Goal: Task Accomplishment & Management: Manage account settings

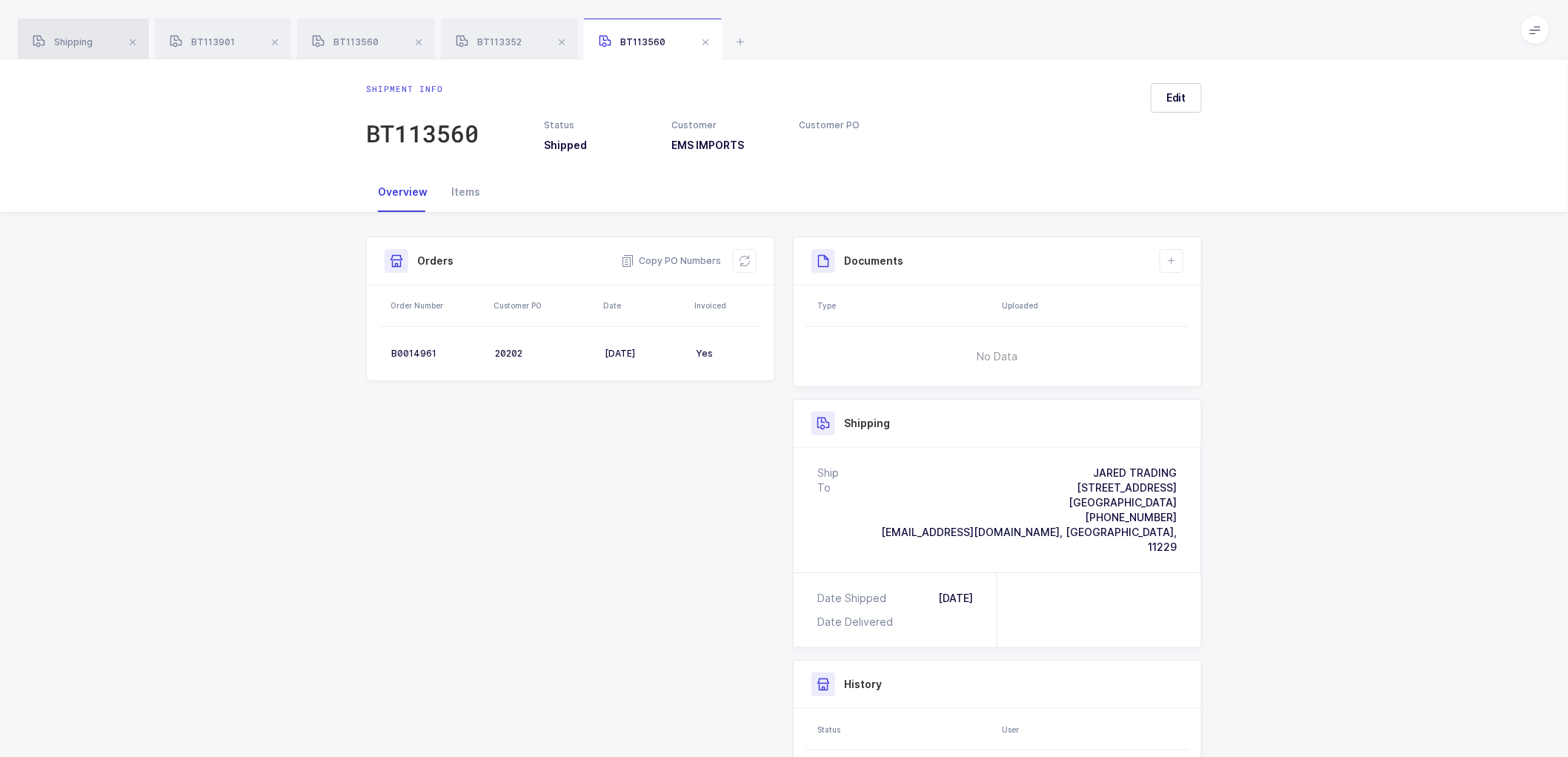
click at [74, 38] on span "Shipping" at bounding box center [62, 42] width 60 height 11
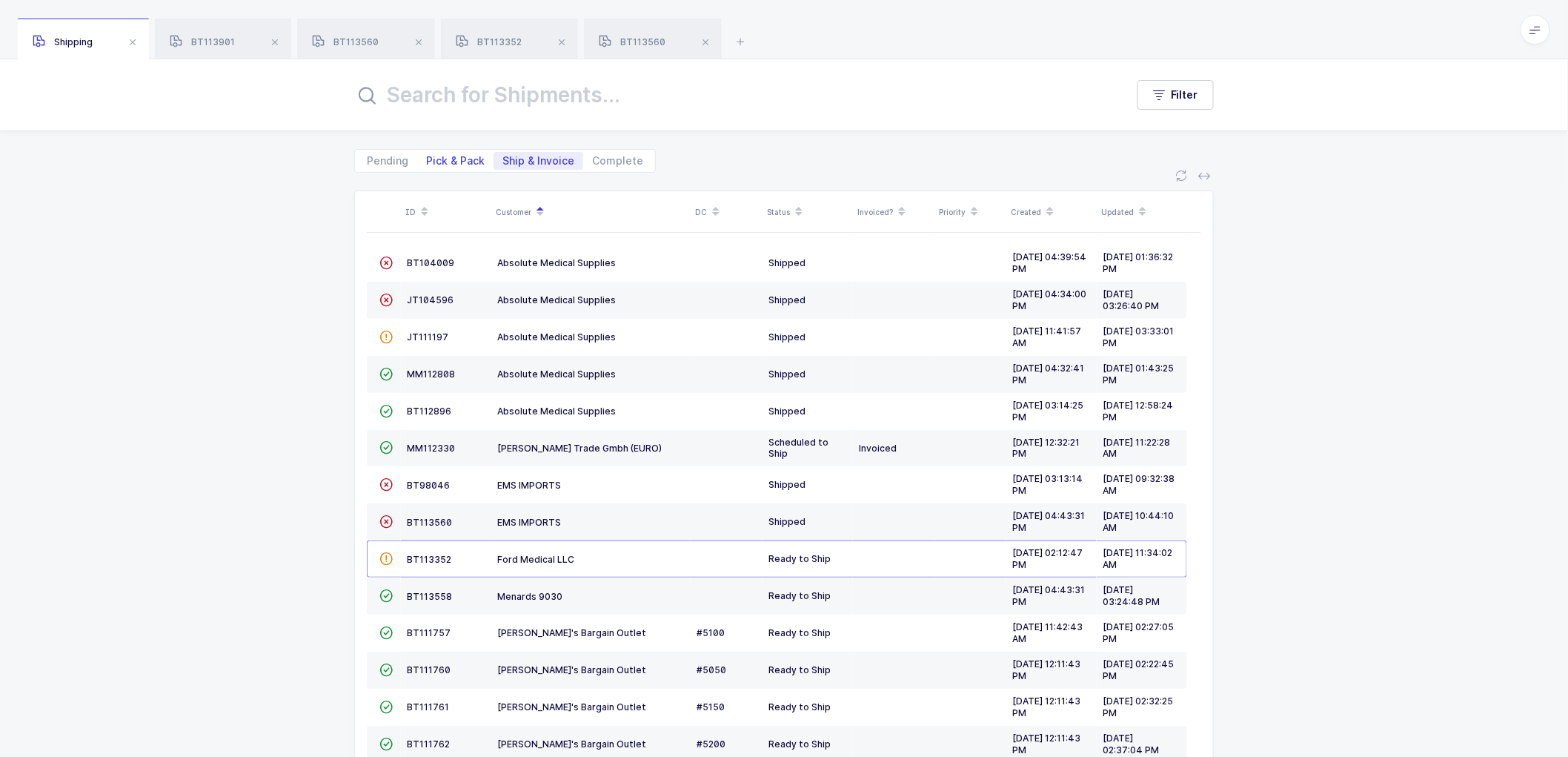
click at [449, 153] on span "Pick & Pack" at bounding box center [455, 161] width 76 height 18
click at [427, 153] on input "Pick & Pack" at bounding box center [422, 156] width 10 height 10
radio input "true"
radio input "false"
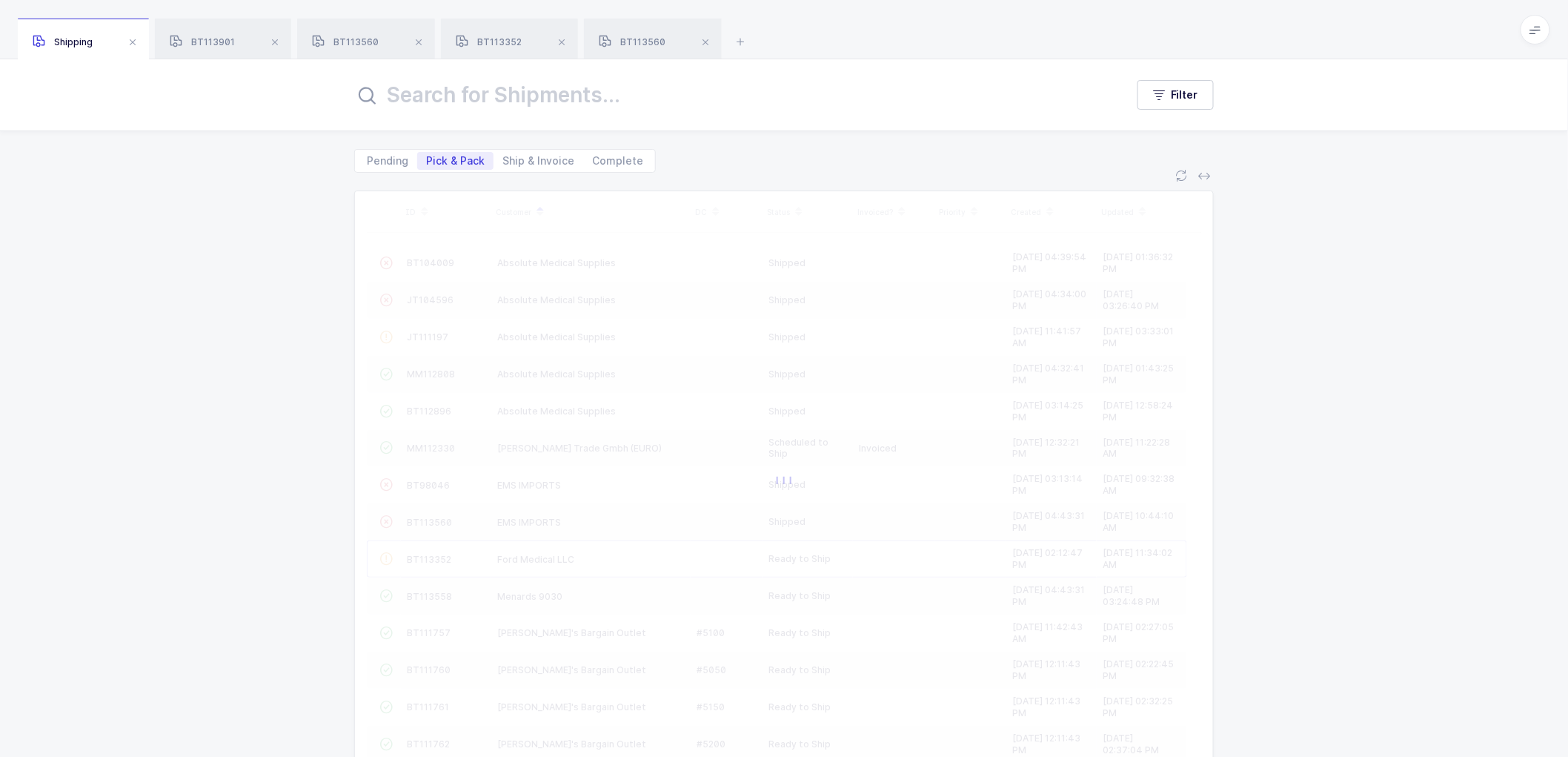
click at [449, 156] on span "Pick & Pack" at bounding box center [456, 161] width 59 height 11
click at [427, 156] on input "Pick & Pack" at bounding box center [422, 156] width 10 height 10
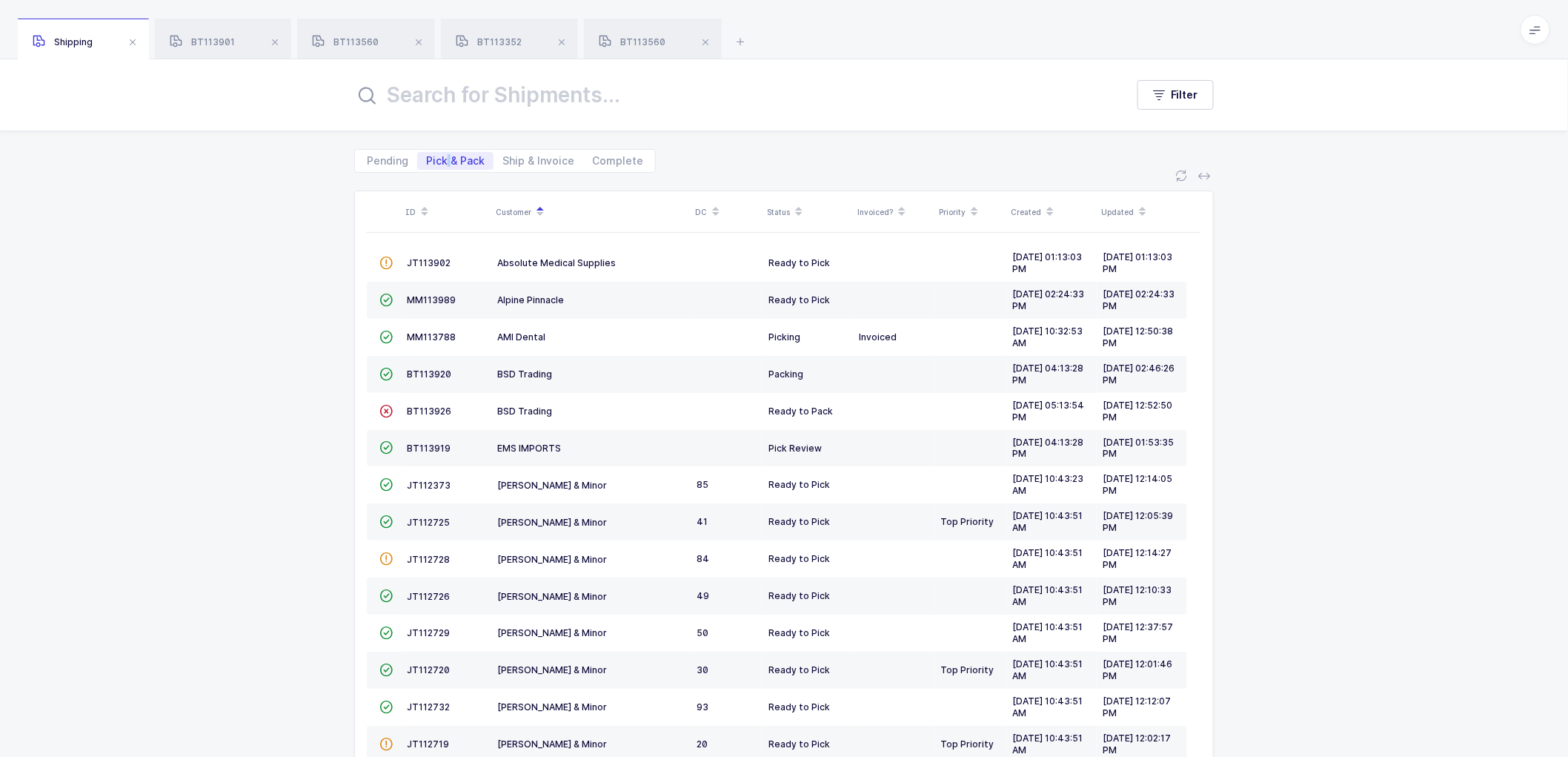
drag, startPoint x: 447, startPoint y: 161, endPoint x: 459, endPoint y: 157, distance: 12.6
click at [449, 161] on span "Pick & Pack" at bounding box center [456, 161] width 59 height 11
click at [428, 334] on span "MM113788" at bounding box center [431, 337] width 49 height 11
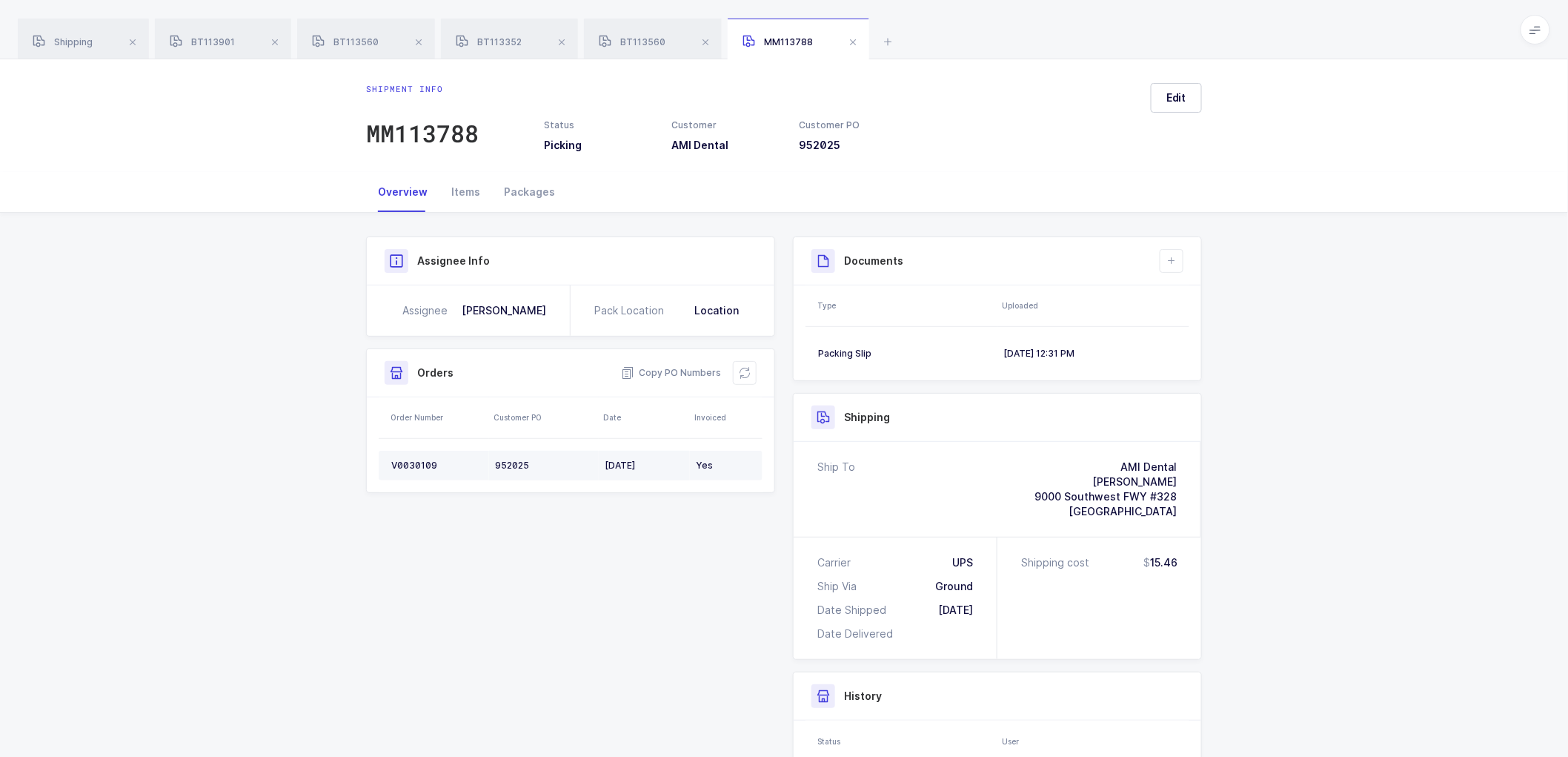
click at [506, 461] on div "952025" at bounding box center [543, 465] width 97 height 12
drag, startPoint x: 56, startPoint y: 41, endPoint x: 329, endPoint y: 60, distance: 273.7
click at [59, 41] on span "Shipping" at bounding box center [62, 42] width 60 height 11
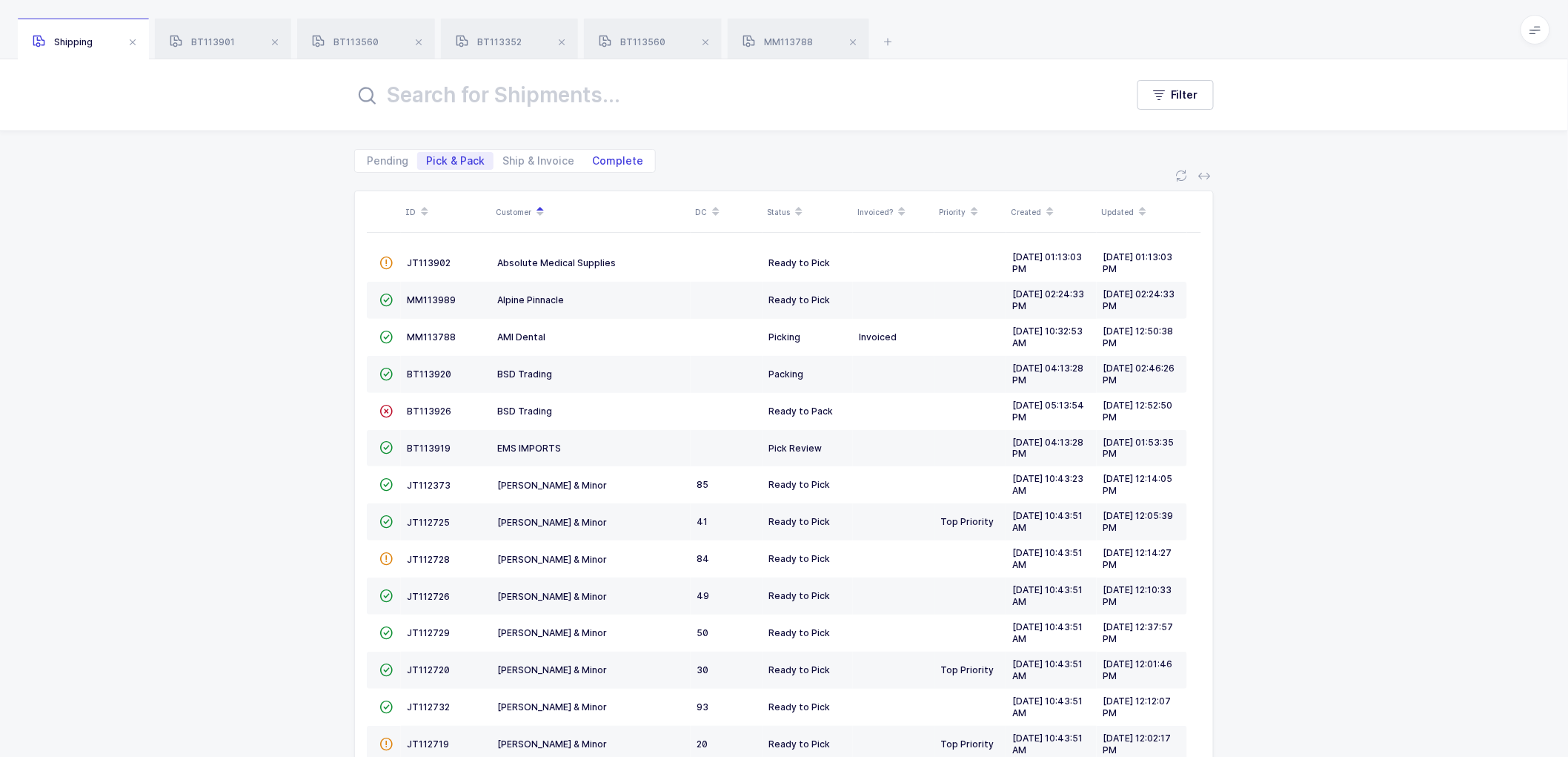
click at [609, 157] on span "Complete" at bounding box center [617, 161] width 51 height 11
click at [592, 157] on input "Complete" at bounding box center [588, 156] width 10 height 10
radio input "true"
radio input "false"
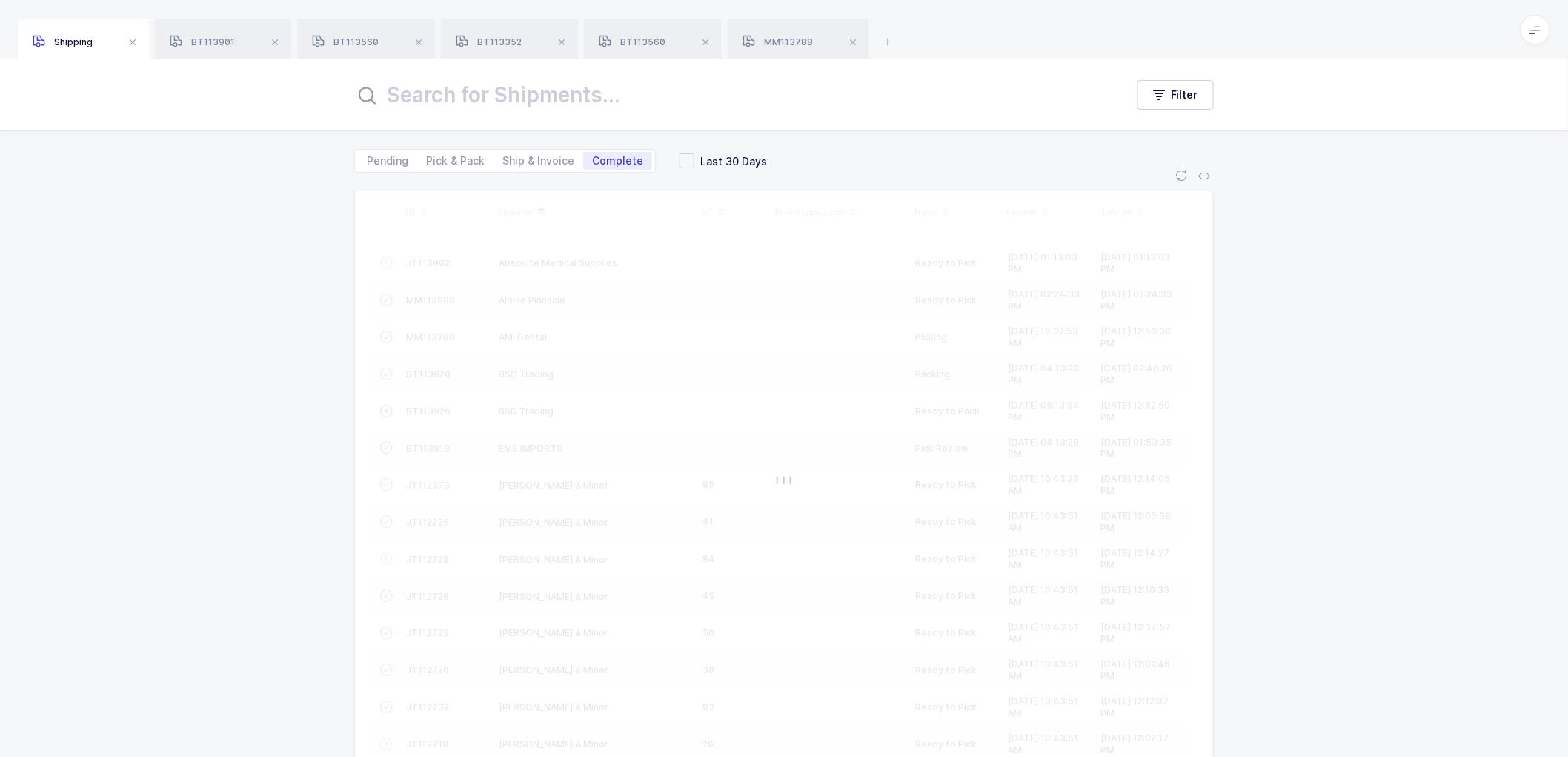
drag, startPoint x: 678, startPoint y: 160, endPoint x: 627, endPoint y: 133, distance: 57.7
click at [679, 161] on span at bounding box center [686, 161] width 15 height 15
click at [694, 154] on input "Last 30 Days" at bounding box center [694, 154] width 0 height 0
click at [606, 101] on input "text" at bounding box center [730, 95] width 753 height 36
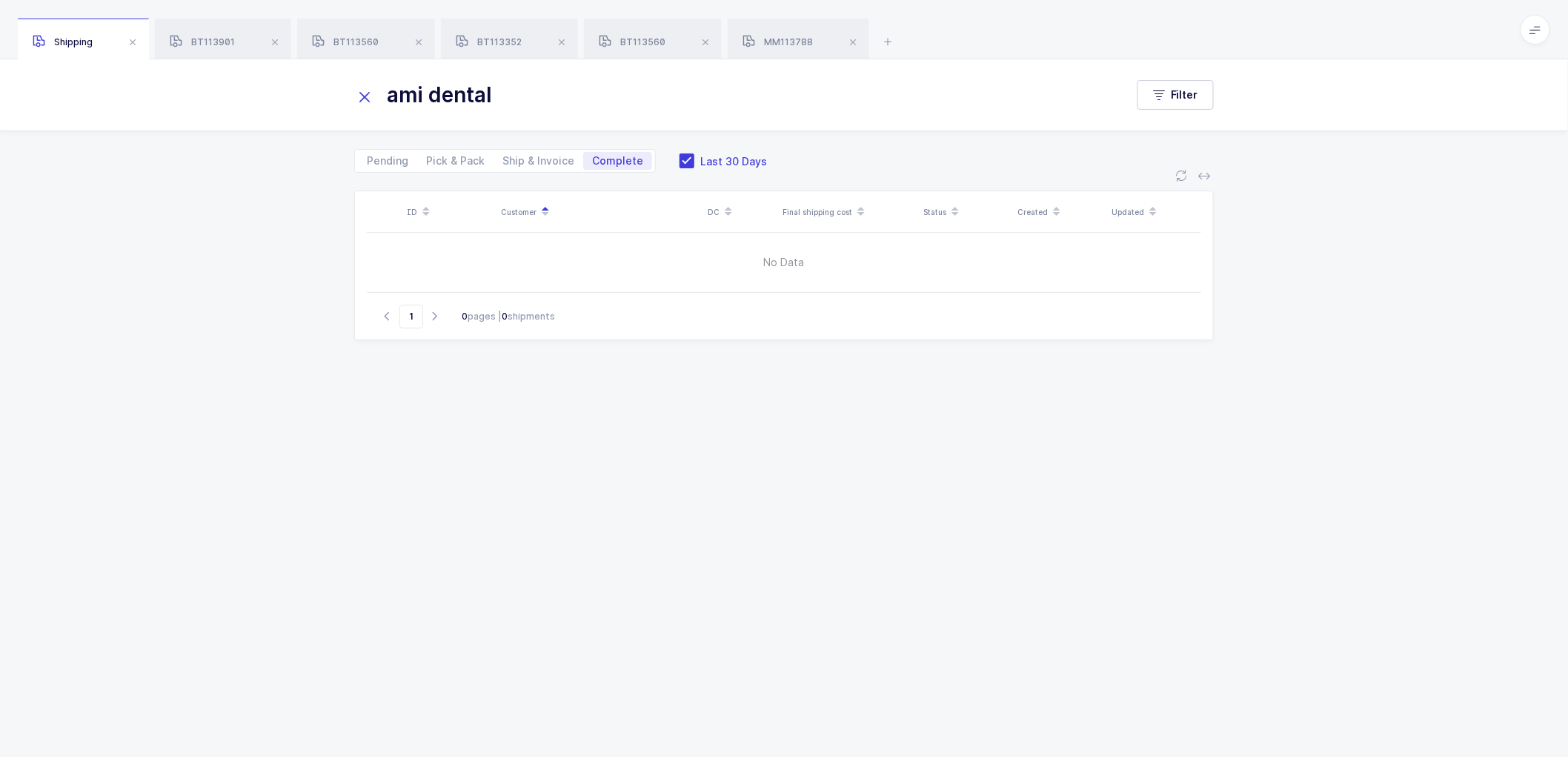
type input "ami dental"
drag, startPoint x: 84, startPoint y: 36, endPoint x: 102, endPoint y: 41, distance: 18.7
click at [81, 41] on div "Shipping" at bounding box center [83, 39] width 131 height 41
click at [518, 158] on span "Ship & Invoice" at bounding box center [538, 161] width 71 height 11
click at [503, 158] on input "Ship & Invoice" at bounding box center [498, 156] width 10 height 10
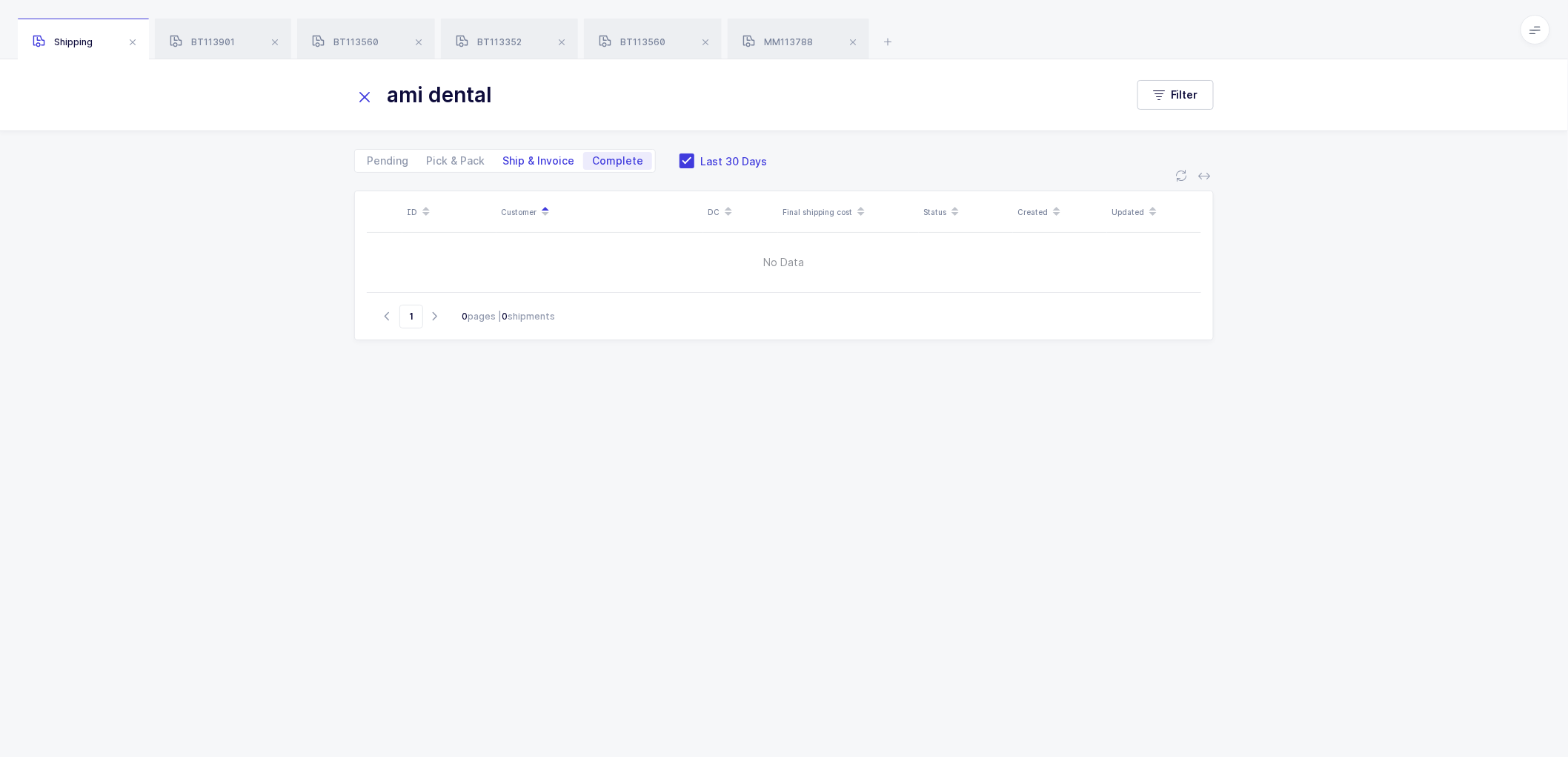
radio input "true"
radio input "false"
click at [366, 89] on icon at bounding box center [364, 97] width 21 height 21
click at [274, 38] on span at bounding box center [275, 42] width 18 height 18
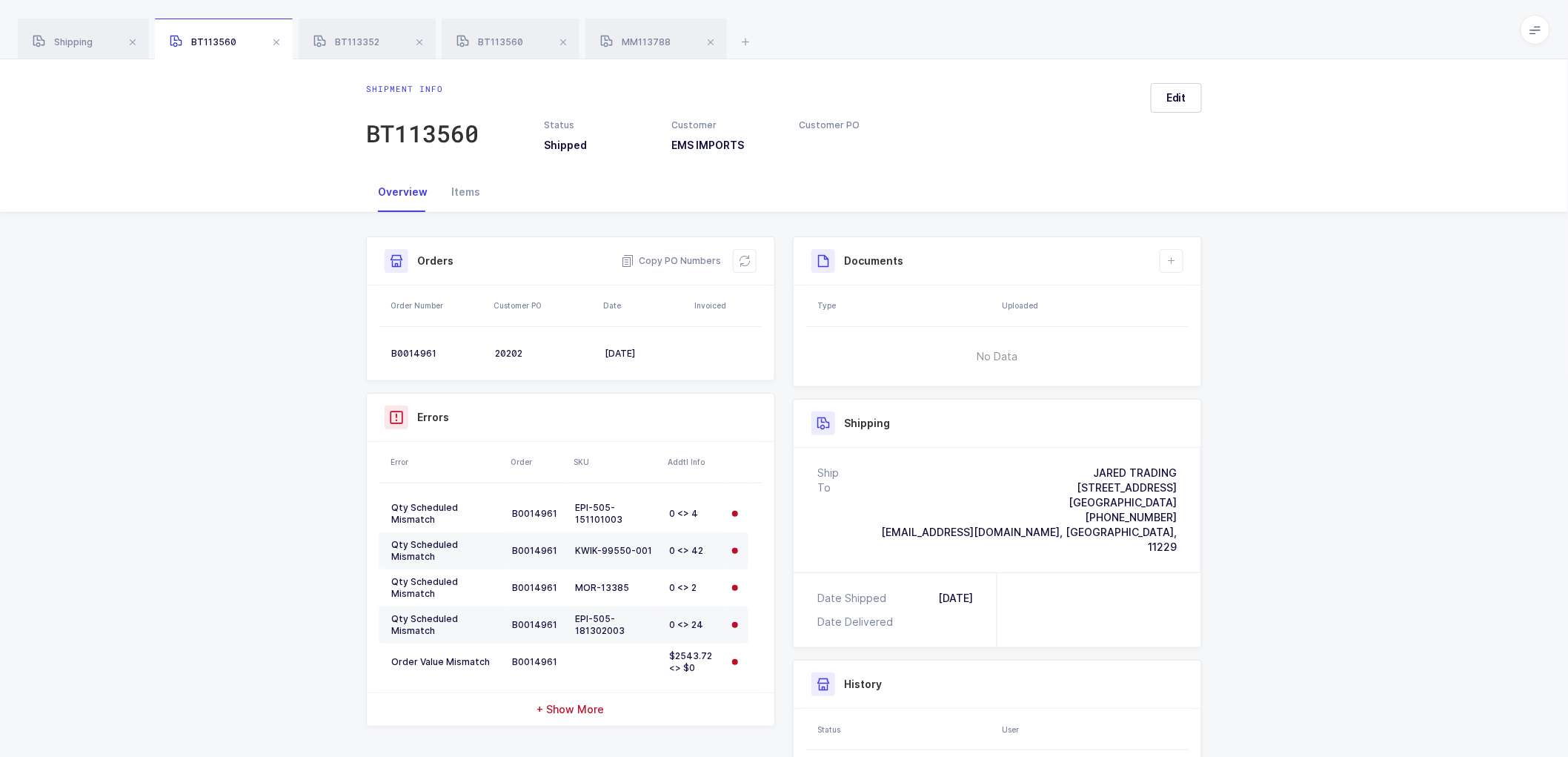
click at [274, 38] on span at bounding box center [276, 42] width 18 height 18
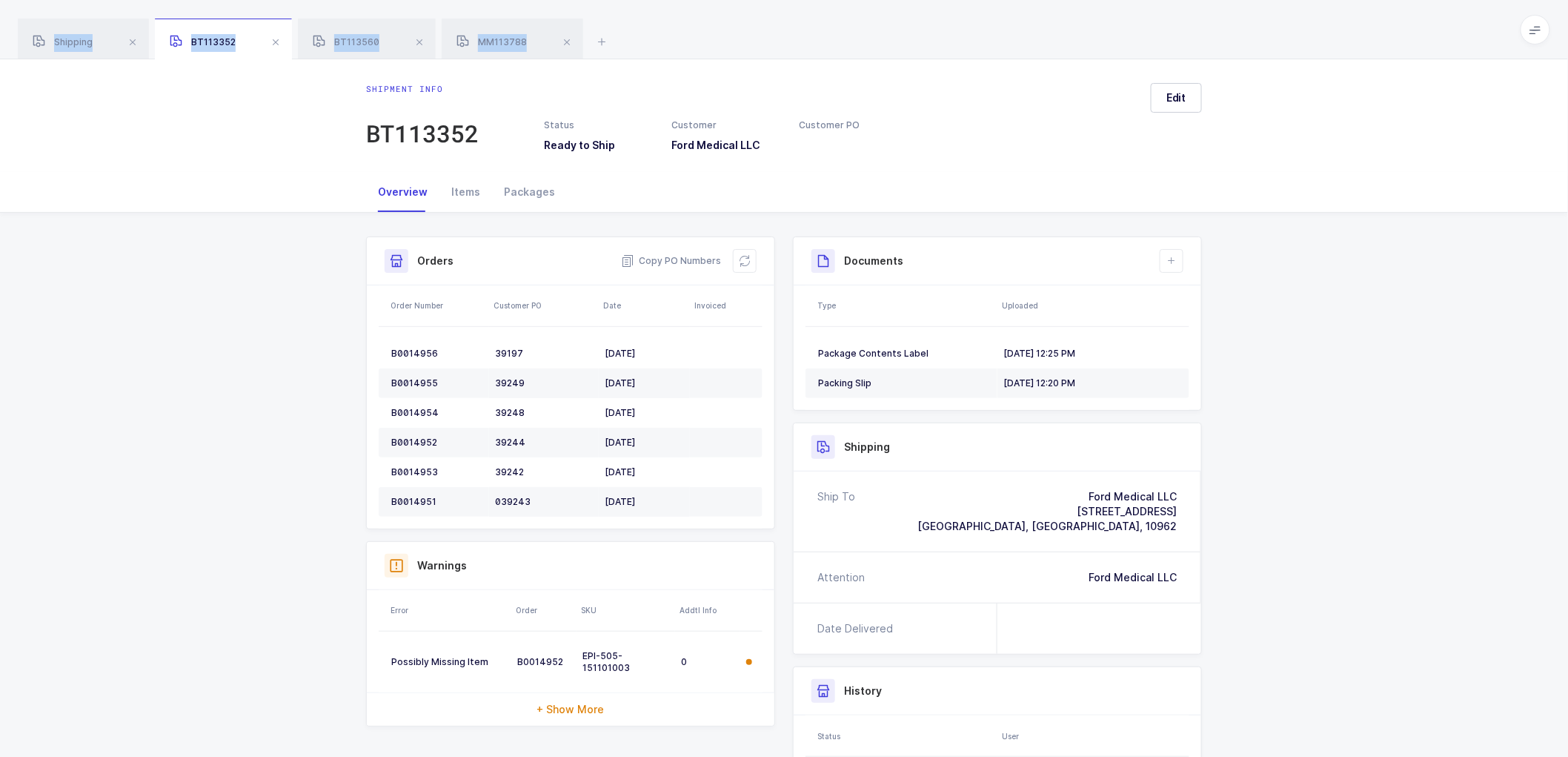
click at [274, 38] on span at bounding box center [276, 42] width 18 height 18
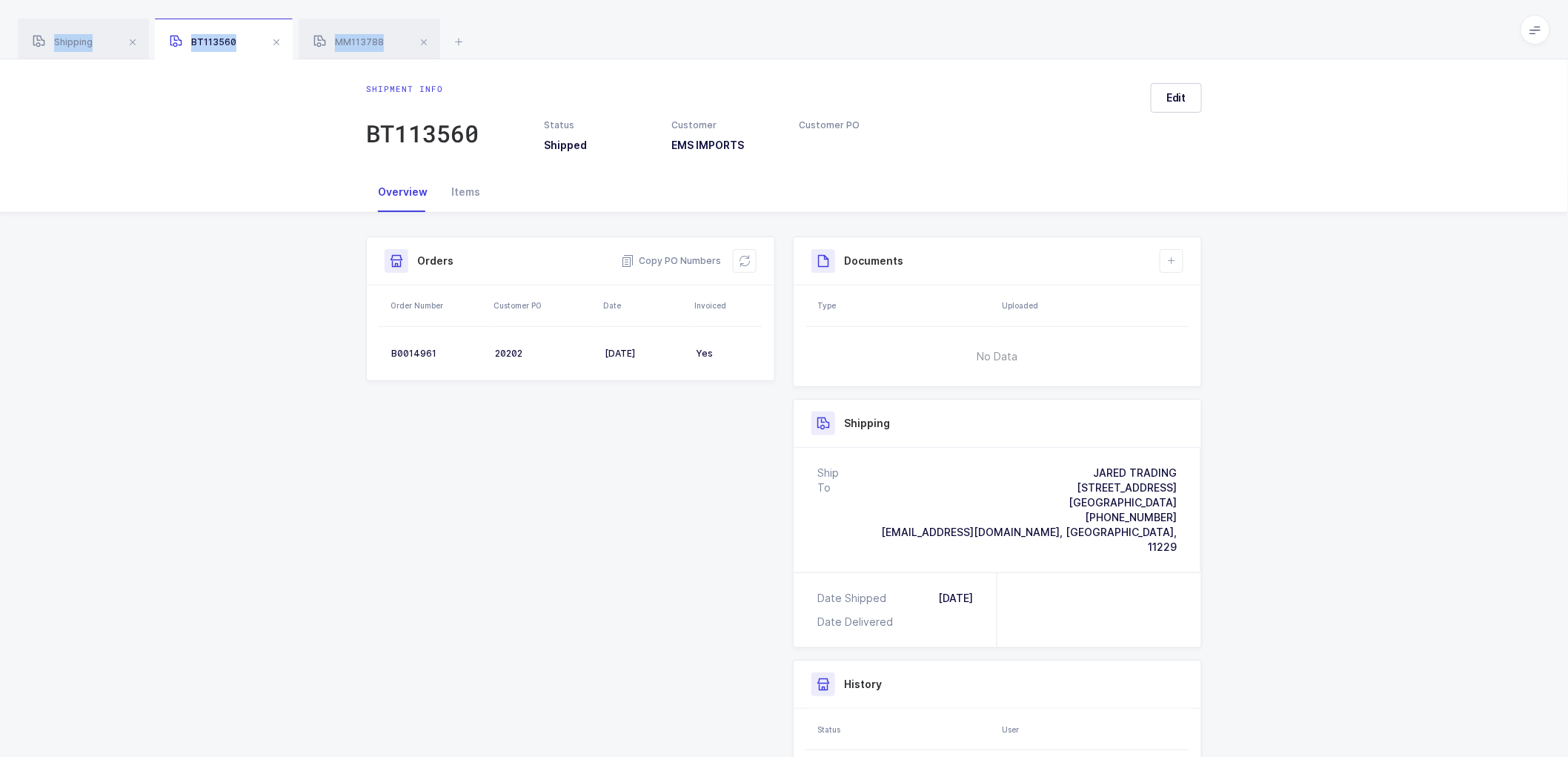
click at [274, 38] on span at bounding box center [276, 42] width 18 height 18
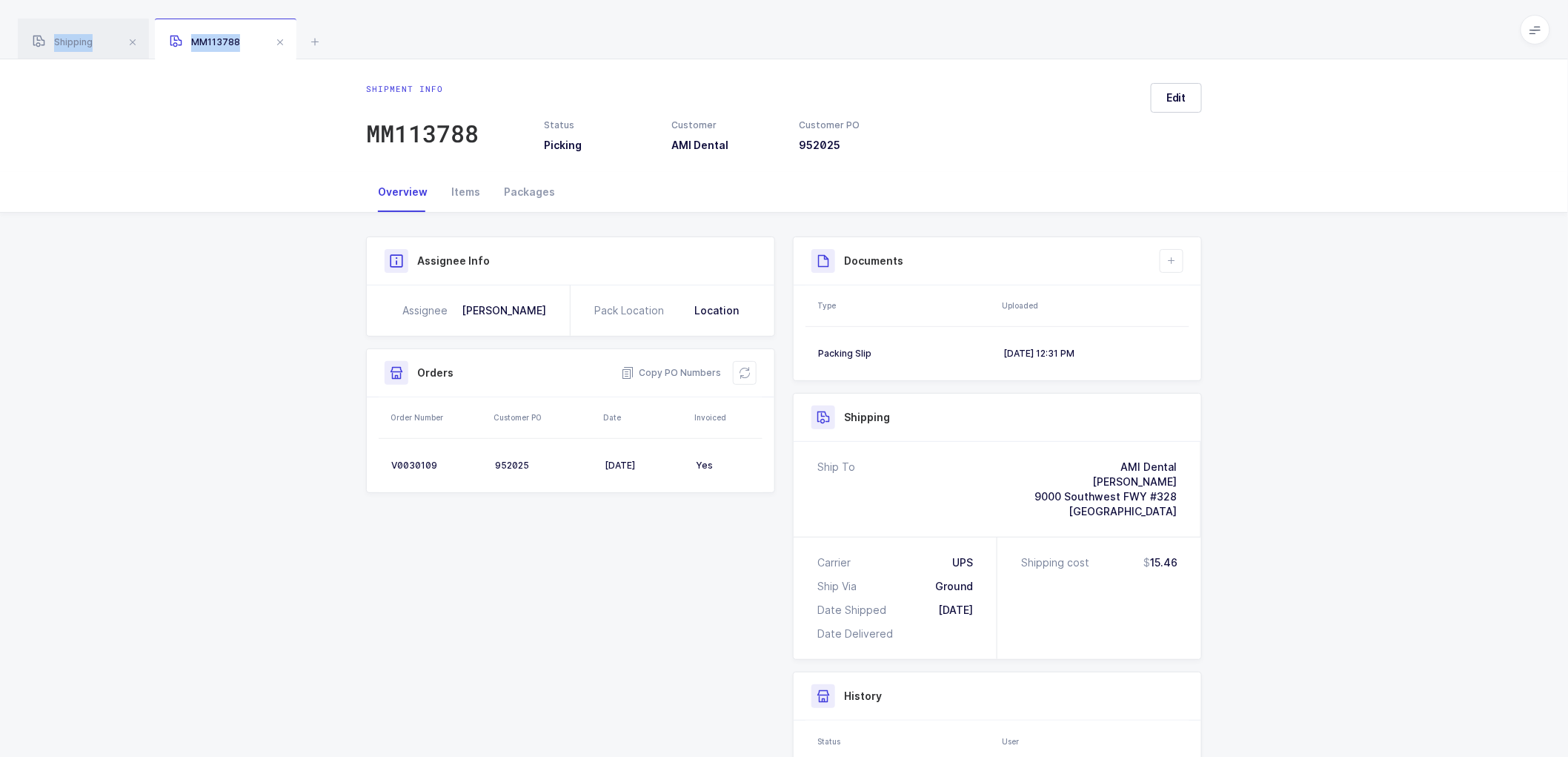
click at [274, 38] on span at bounding box center [281, 42] width 18 height 18
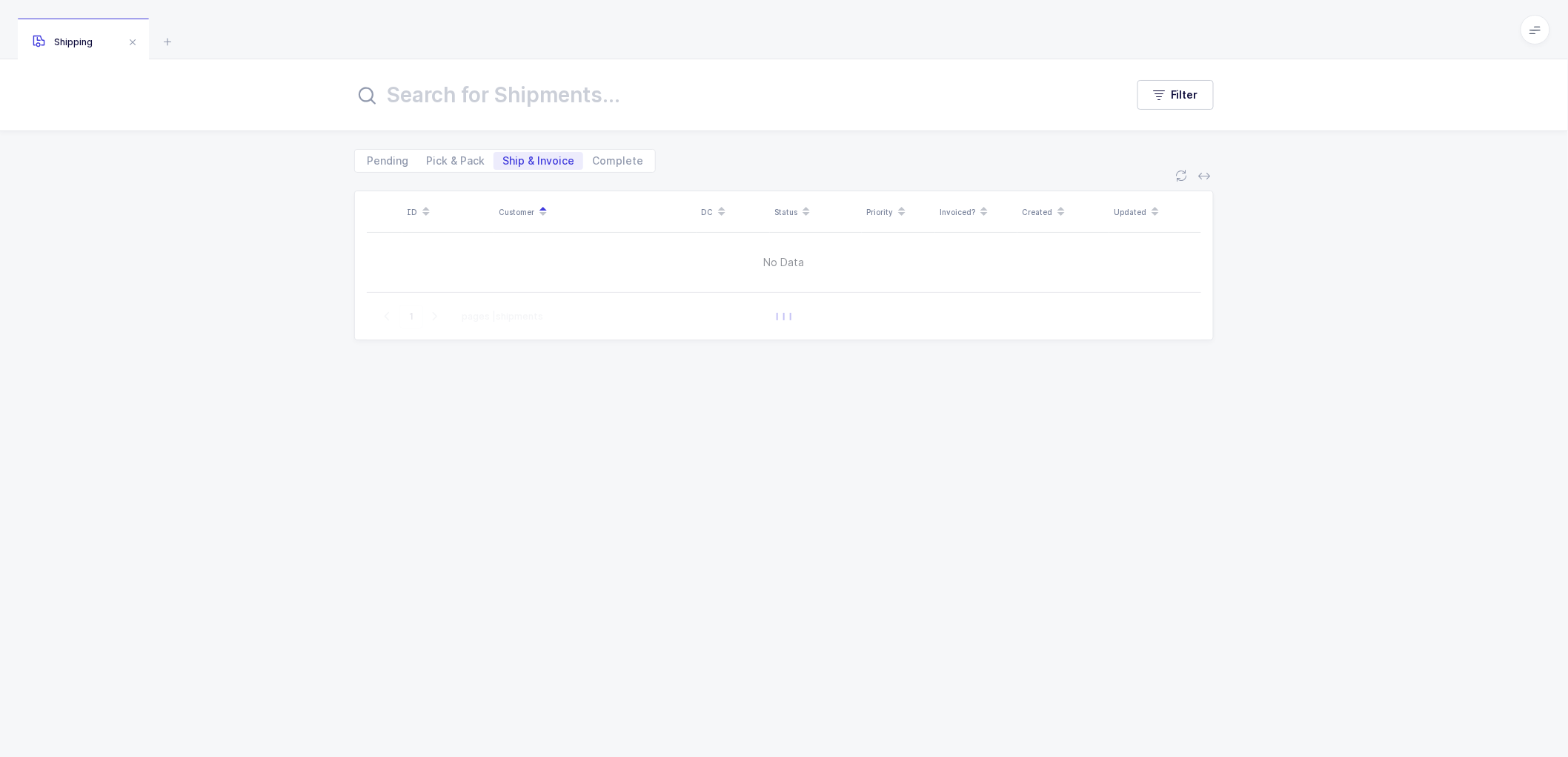
click at [275, 38] on div "Shipping" at bounding box center [784, 29] width 1568 height 59
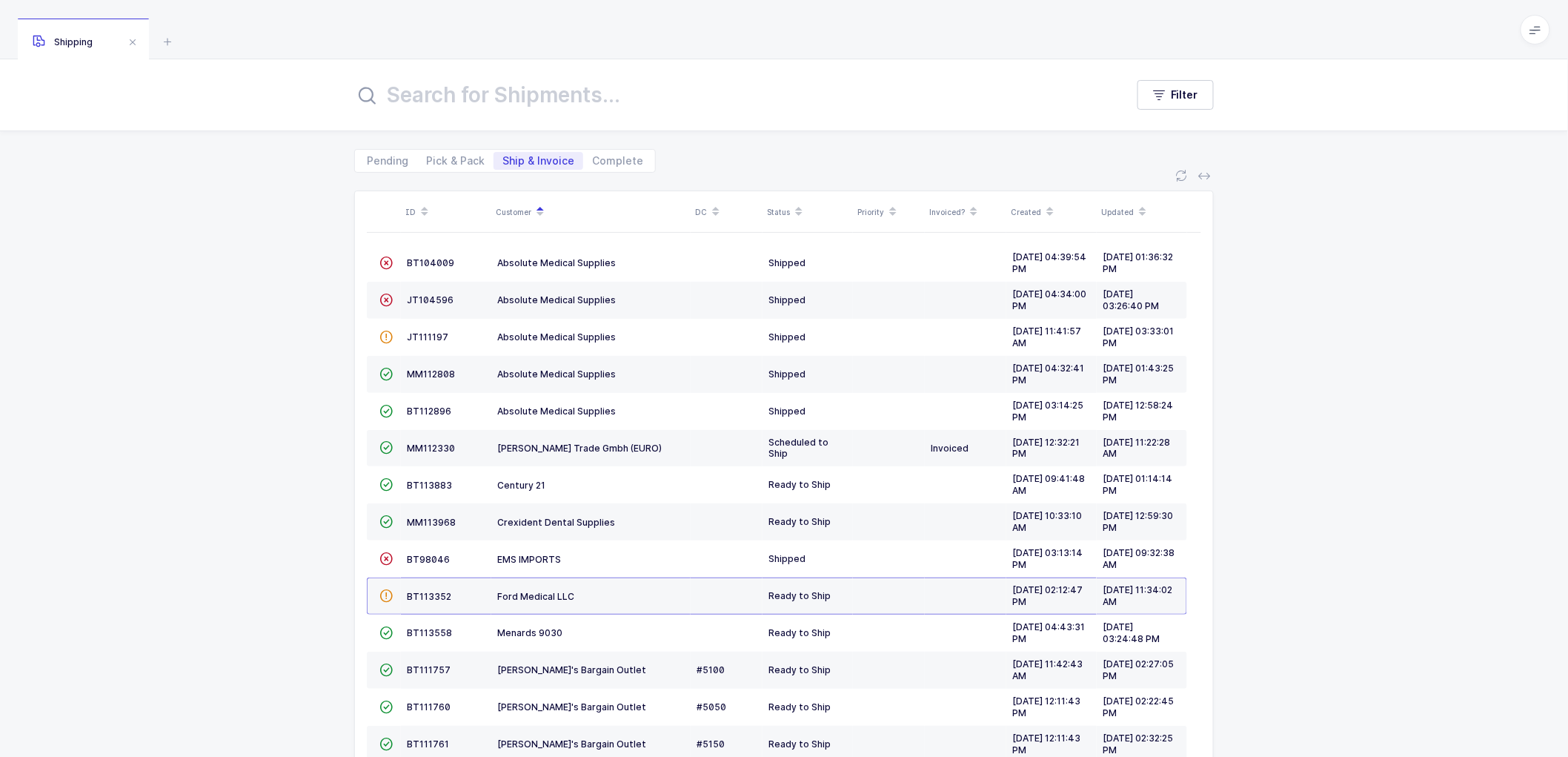
click at [517, 157] on span "Ship & Invoice" at bounding box center [538, 161] width 71 height 11
click at [503, 157] on input "Ship & Invoice" at bounding box center [498, 156] width 10 height 10
click at [423, 520] on span "MM113968" at bounding box center [431, 522] width 49 height 11
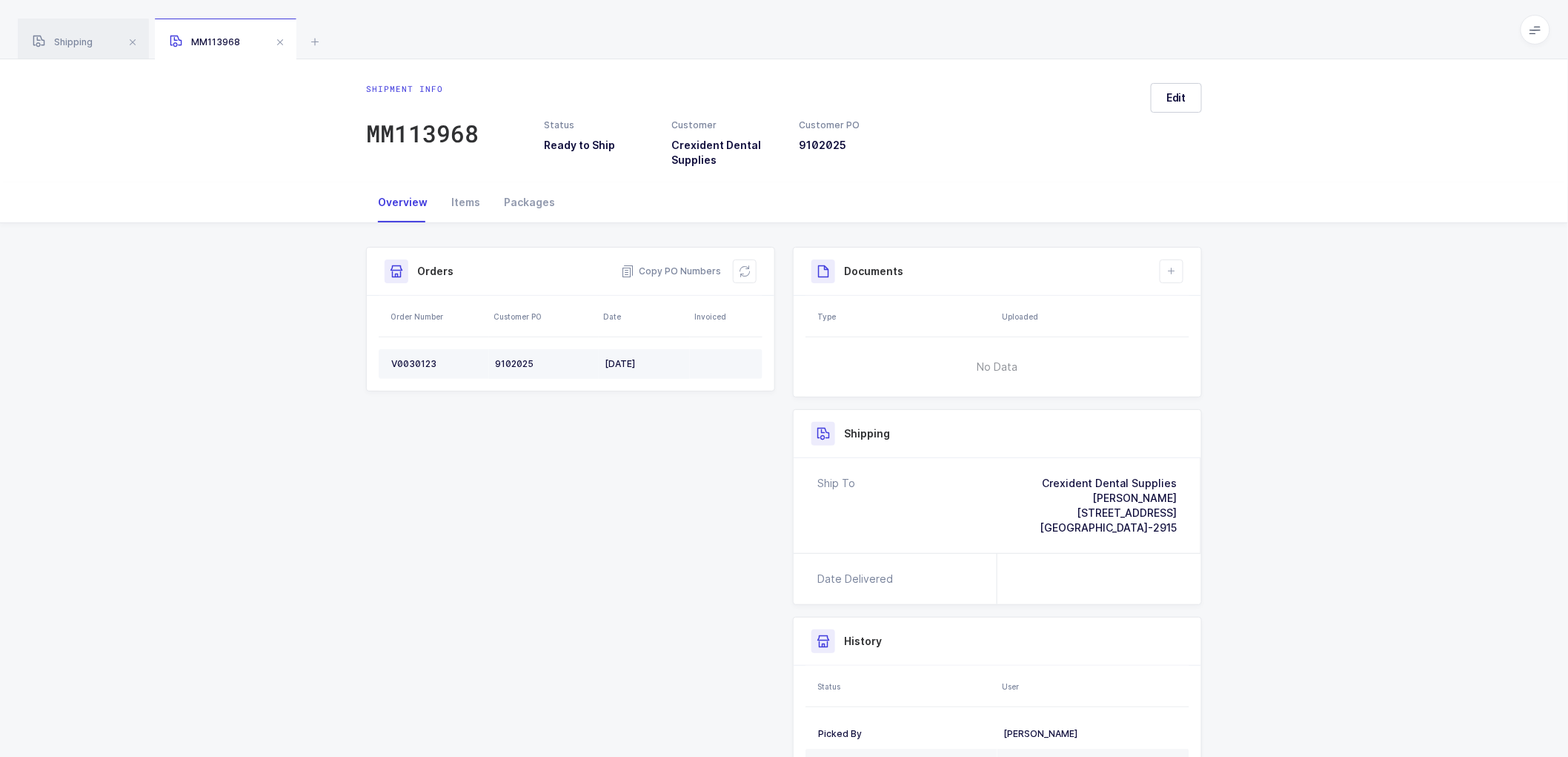
click at [420, 354] on td "V0030123" at bounding box center [434, 364] width 111 height 29
copy div "V0030123"
click at [403, 356] on td "V0030123" at bounding box center [434, 364] width 111 height 29
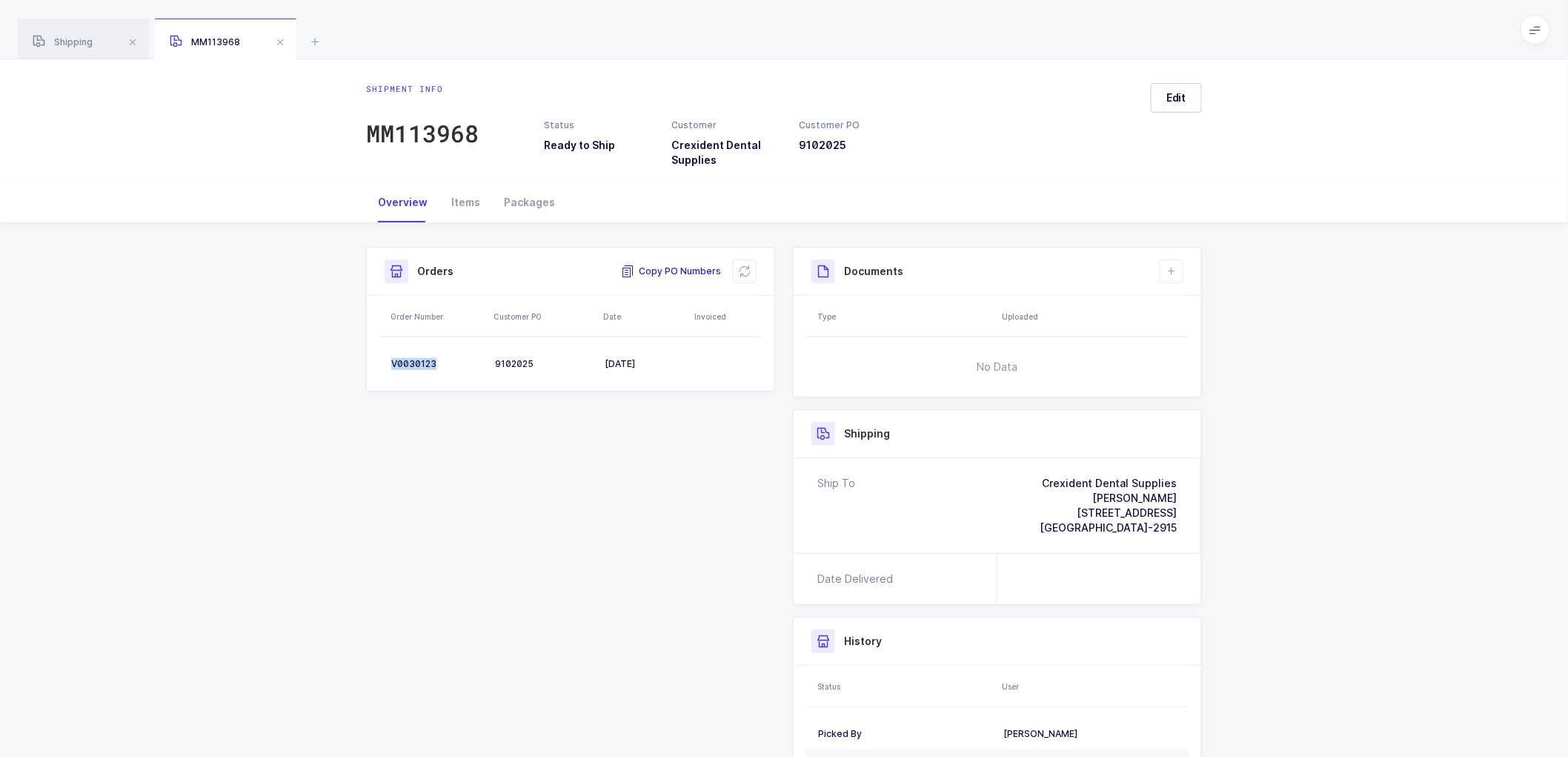
click at [683, 269] on span "Copy PO Numbers" at bounding box center [671, 271] width 100 height 15
drag, startPoint x: 528, startPoint y: 194, endPoint x: 960, endPoint y: 204, distance: 432.1
click at [529, 194] on div "Packages" at bounding box center [530, 202] width 75 height 40
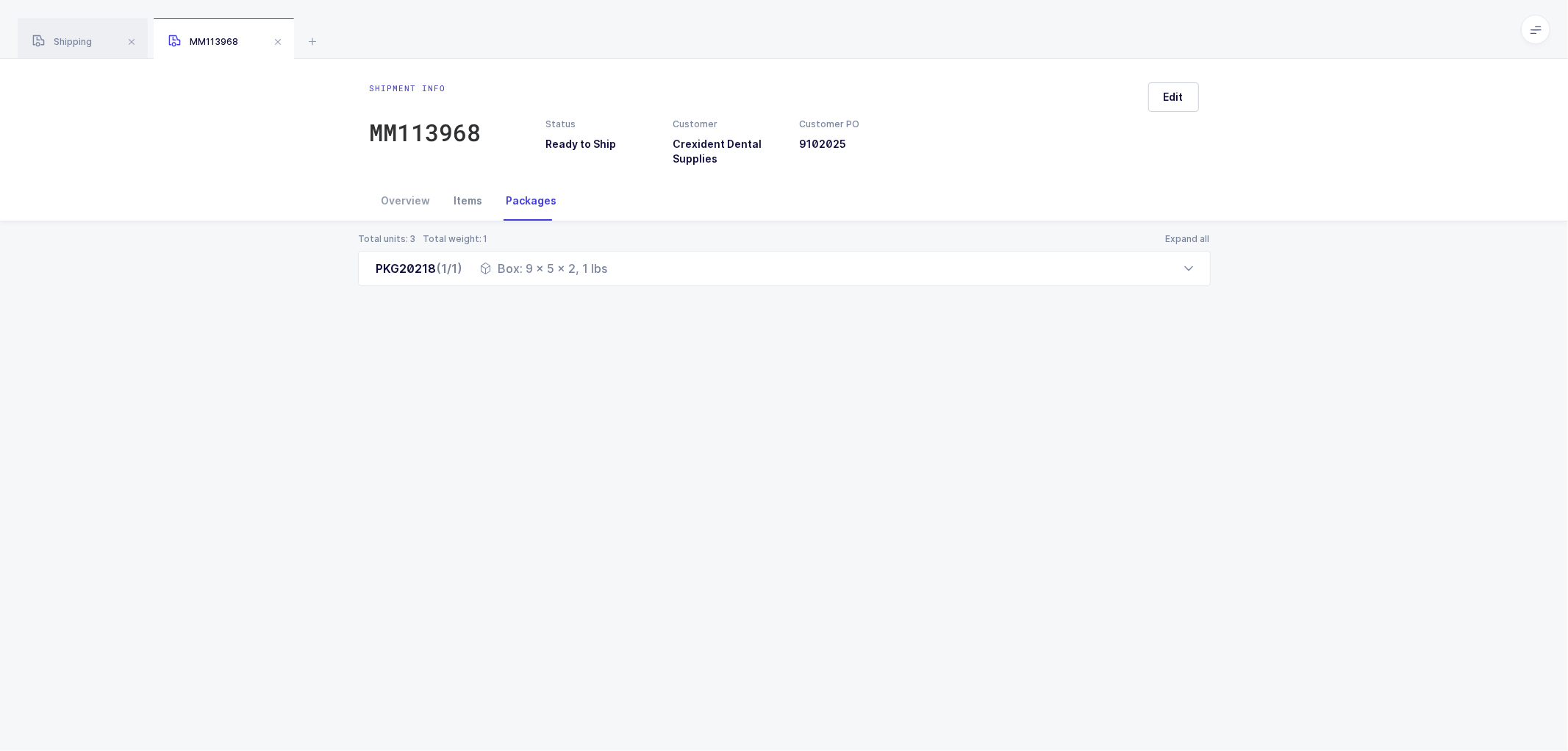
drag, startPoint x: 411, startPoint y: 206, endPoint x: 438, endPoint y: 188, distance: 32.4
click at [412, 205] on div "Overview" at bounding box center [406, 200] width 73 height 40
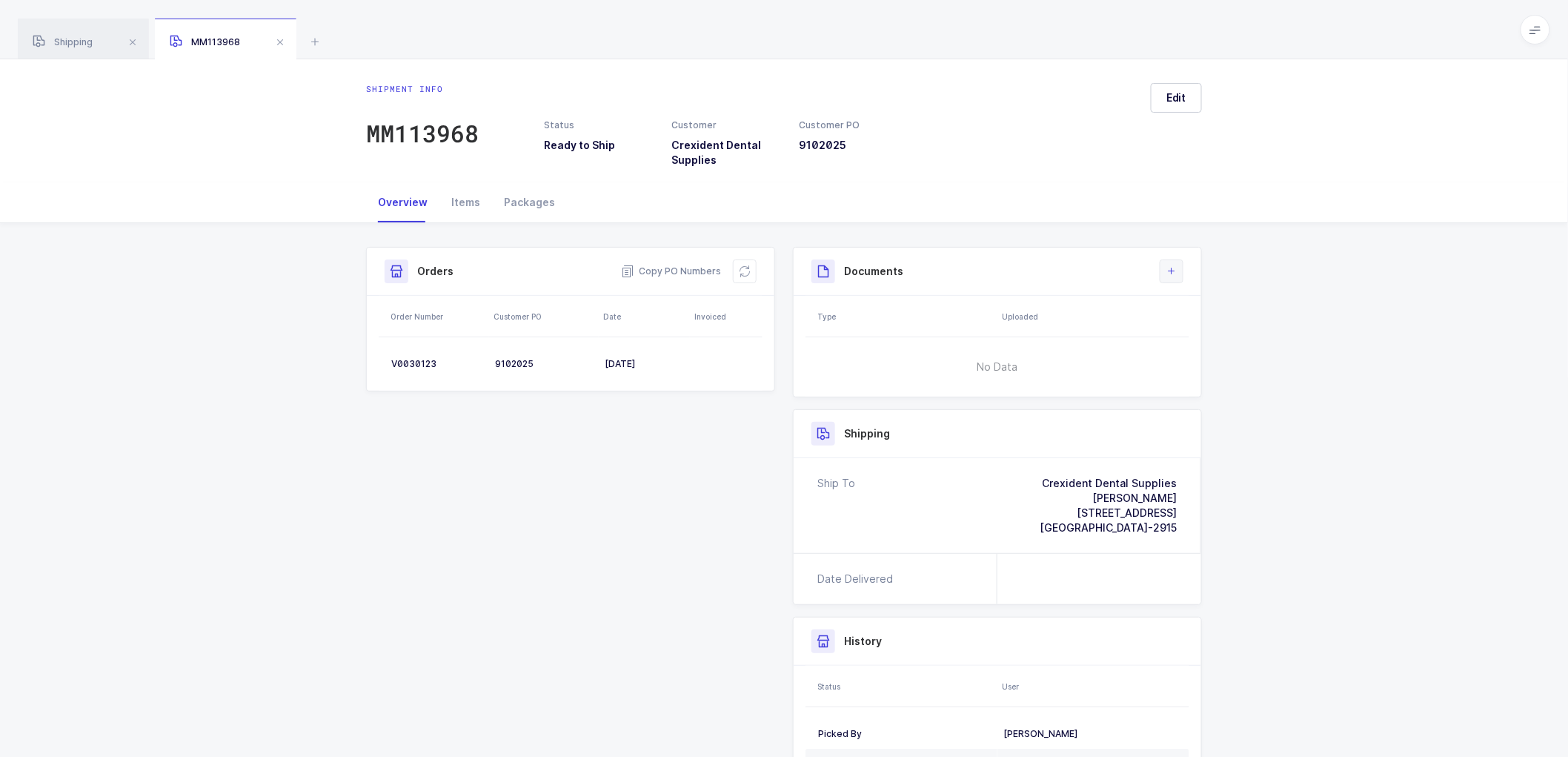
click at [1168, 267] on icon at bounding box center [1170, 271] width 12 height 12
click at [1220, 315] on li "Create Document" at bounding box center [1221, 314] width 111 height 24
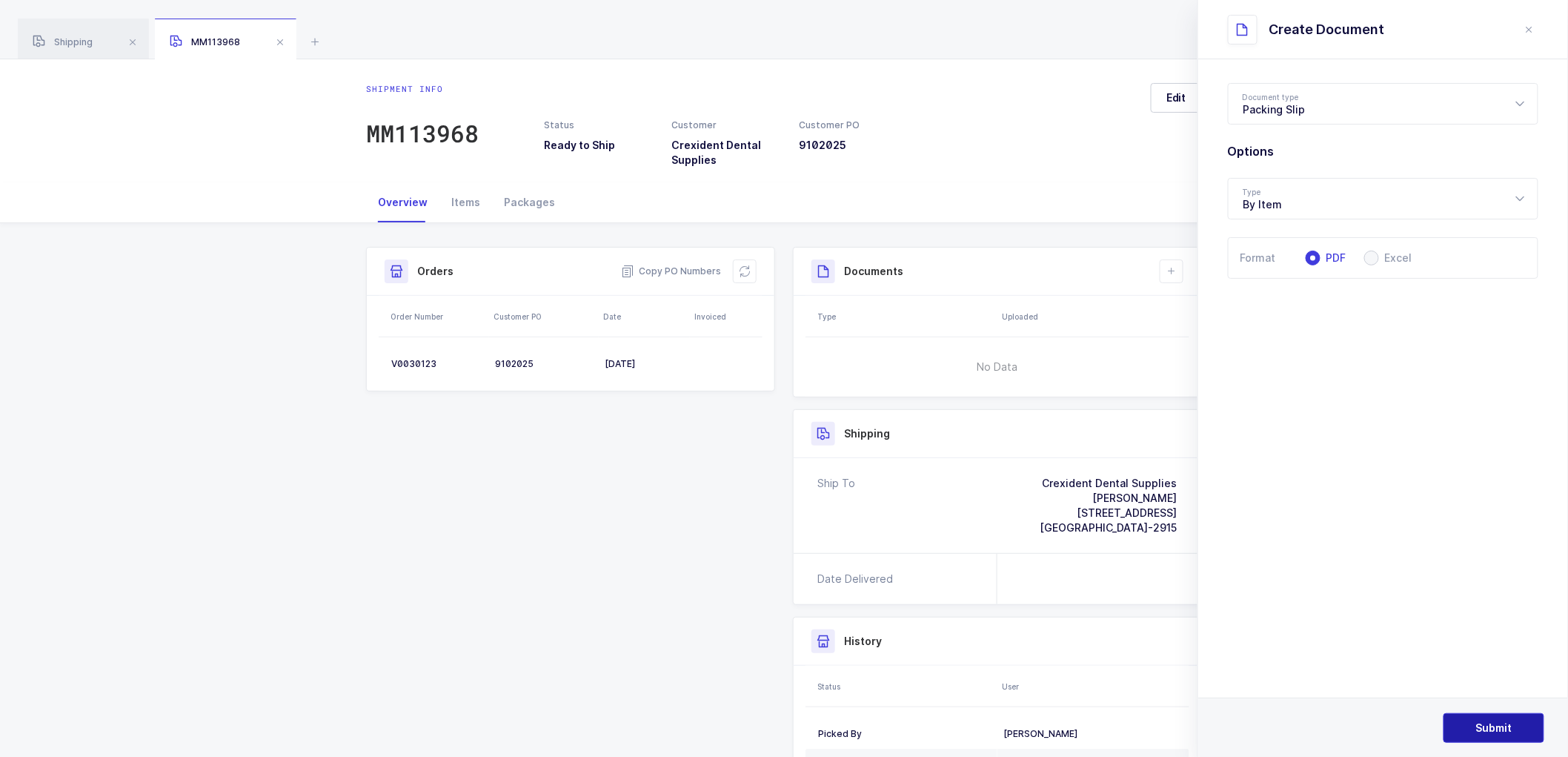
click at [1486, 725] on span "Submit" at bounding box center [1494, 728] width 37 height 15
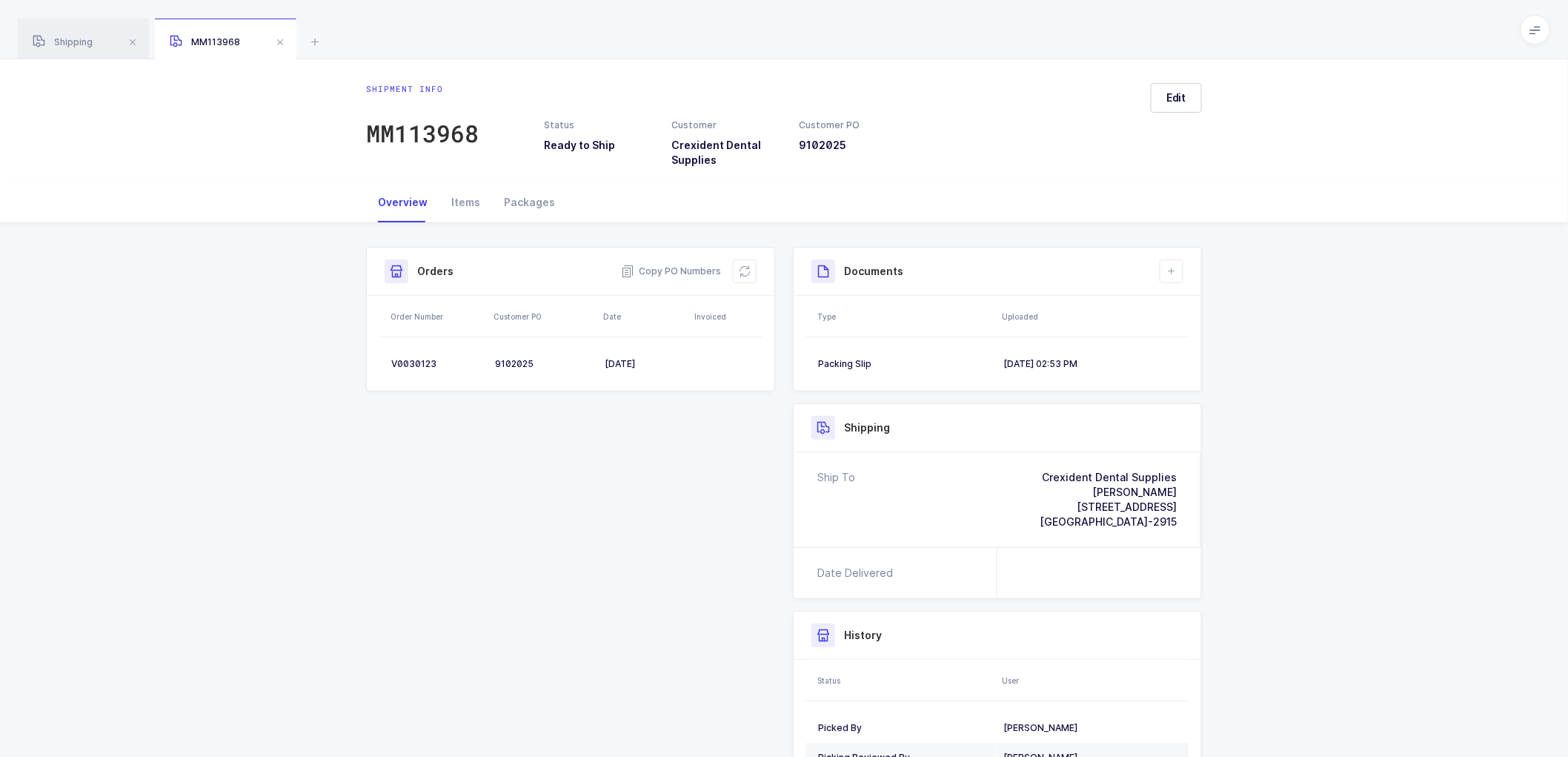
click at [950, 142] on div "Status Ready to Ship Customer Crexident Dental Supplies Customer PO 9102025" at bounding box center [842, 143] width 613 height 49
click at [280, 41] on span at bounding box center [281, 42] width 18 height 18
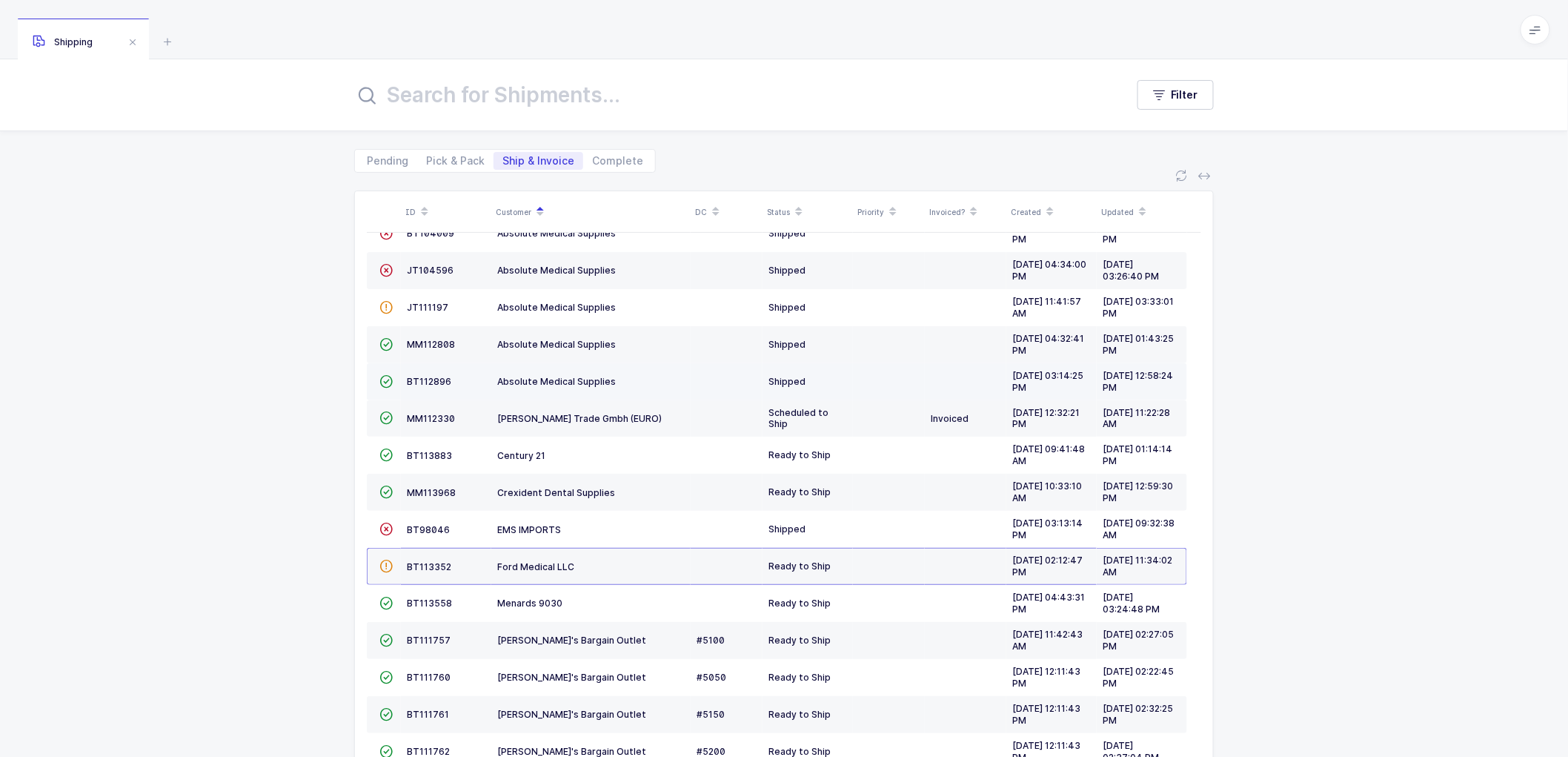
scroll to position [45, 0]
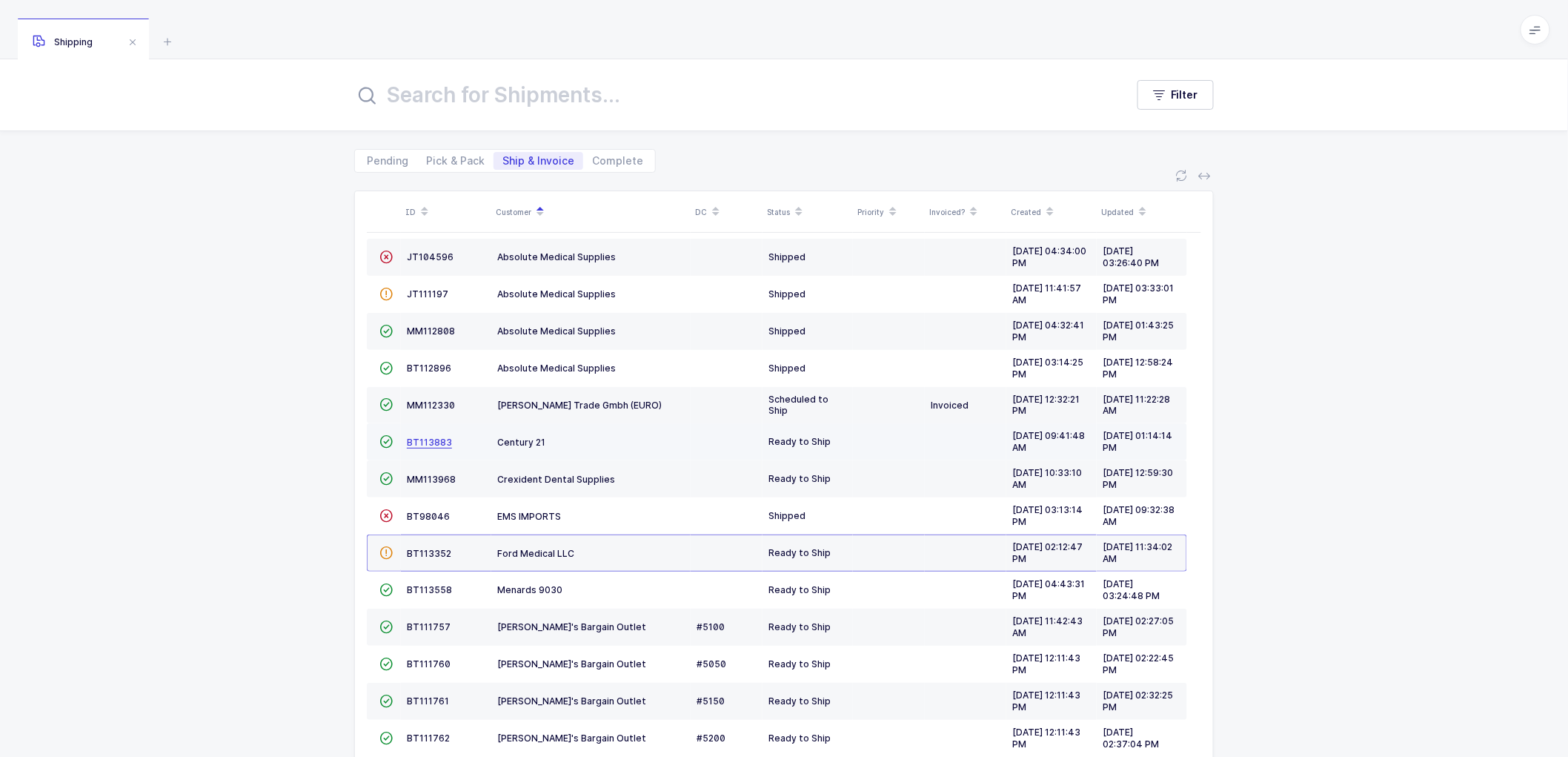
click at [423, 441] on span "BT113883" at bounding box center [429, 442] width 46 height 11
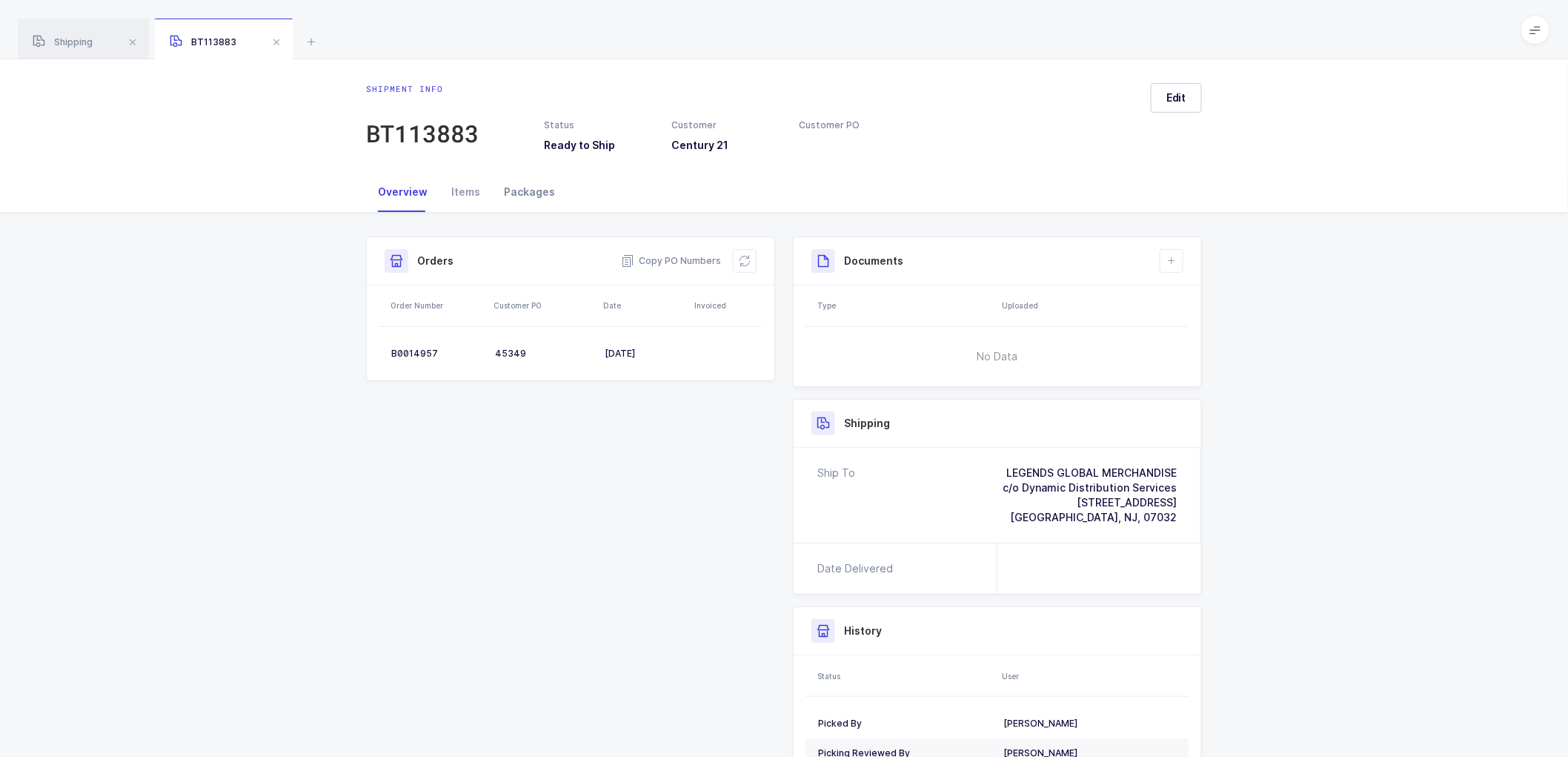
click at [516, 189] on div "Packages" at bounding box center [530, 191] width 75 height 40
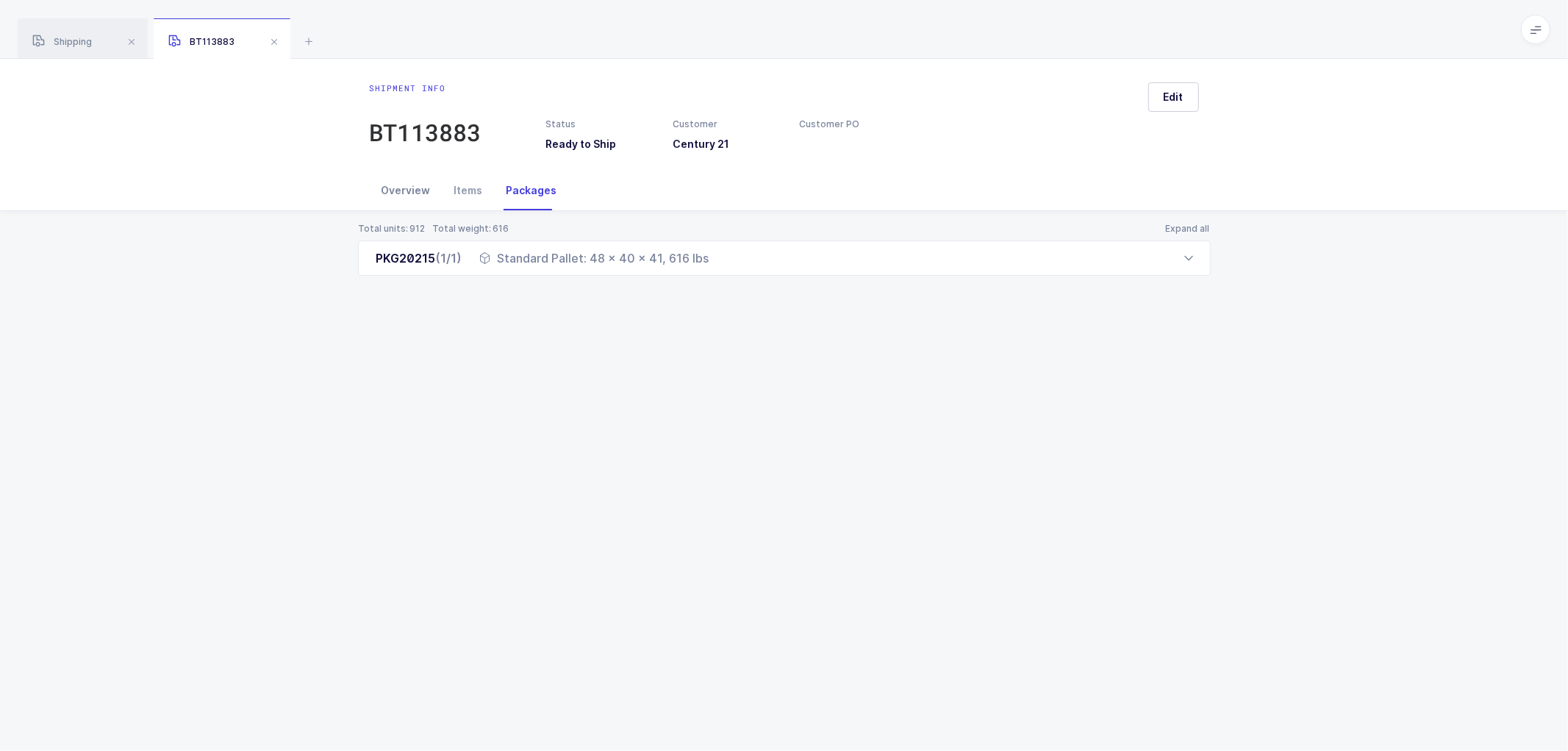
click at [401, 188] on div "Overview" at bounding box center [406, 190] width 73 height 40
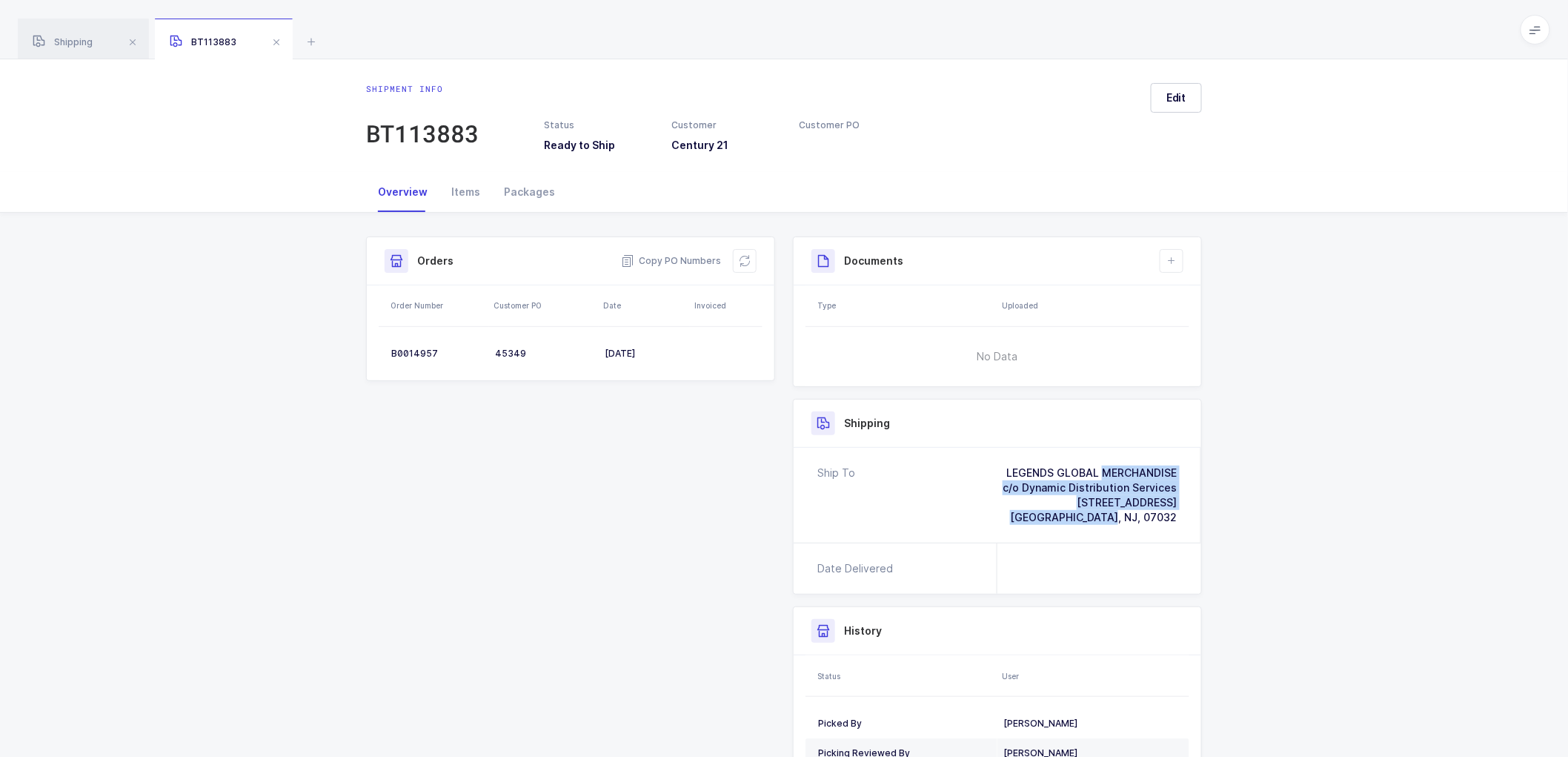
drag, startPoint x: 1184, startPoint y: 520, endPoint x: 978, endPoint y: 462, distance: 214.0
click at [978, 462] on div "Ship To LEGENDS GLOBAL MERCHANDISE c/o Dynamic Distribution Services [STREET_AD…" at bounding box center [997, 495] width 407 height 95
copy div "LEGENDS GLOBAL MERCHANDISE c/o Dynamic Distribution Services [STREET_ADDRESS]"
click at [676, 259] on span "Copy PO Numbers" at bounding box center [671, 261] width 100 height 15
click at [511, 187] on div "Packages" at bounding box center [530, 191] width 75 height 40
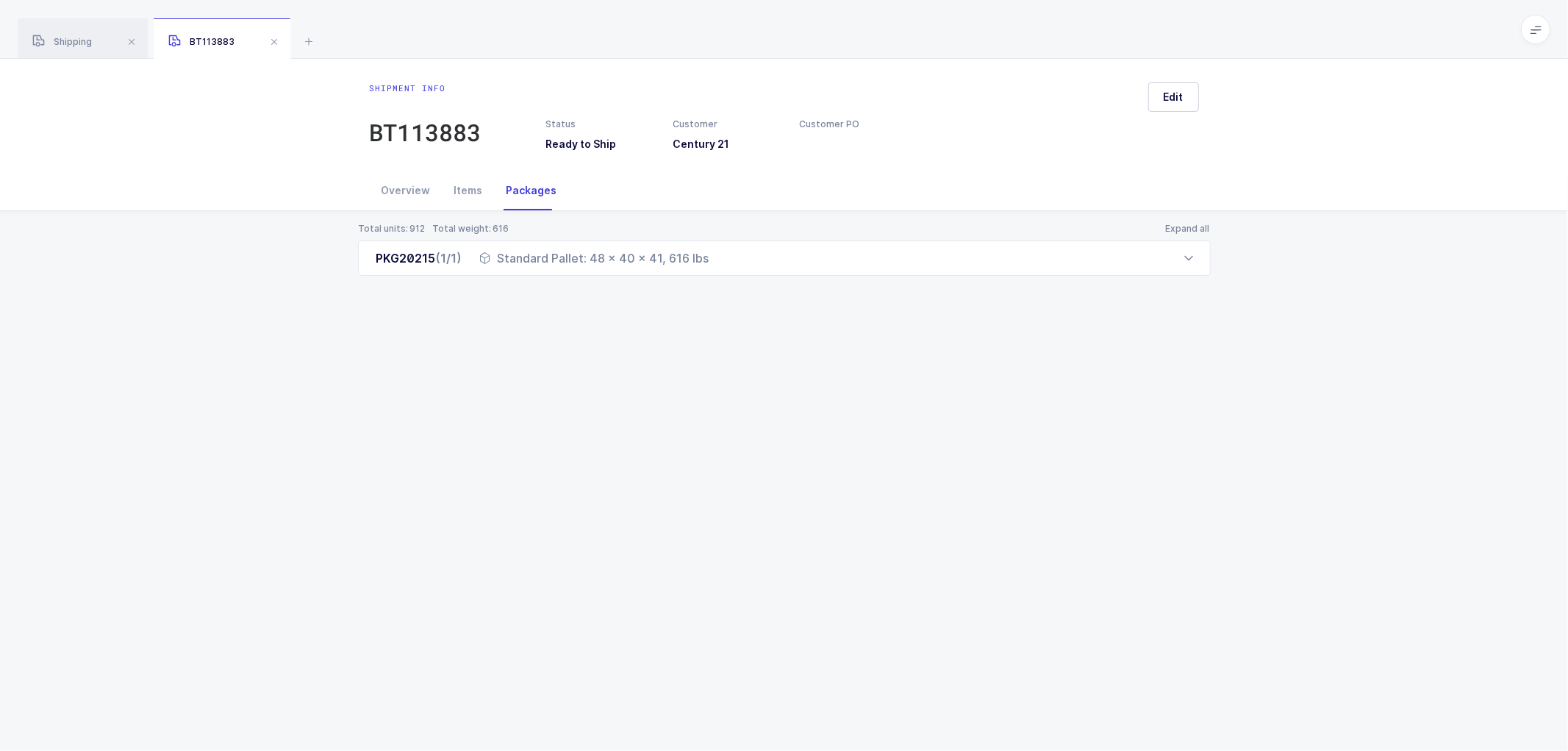
drag, startPoint x: 370, startPoint y: 254, endPoint x: 721, endPoint y: 278, distance: 351.8
click at [721, 278] on div "Total units: 912 Total weight: 616 Expand all PKG20215 (1/1) Standard Pallet: 4…" at bounding box center [784, 267] width 1544 height 112
copy div "PKG20215 (1/1) Standard Pallet: 48 x 40 x 41, 616 lbs"
drag, startPoint x: 79, startPoint y: 36, endPoint x: 300, endPoint y: 85, distance: 226.4
click at [81, 36] on span "Shipping" at bounding box center [61, 42] width 59 height 11
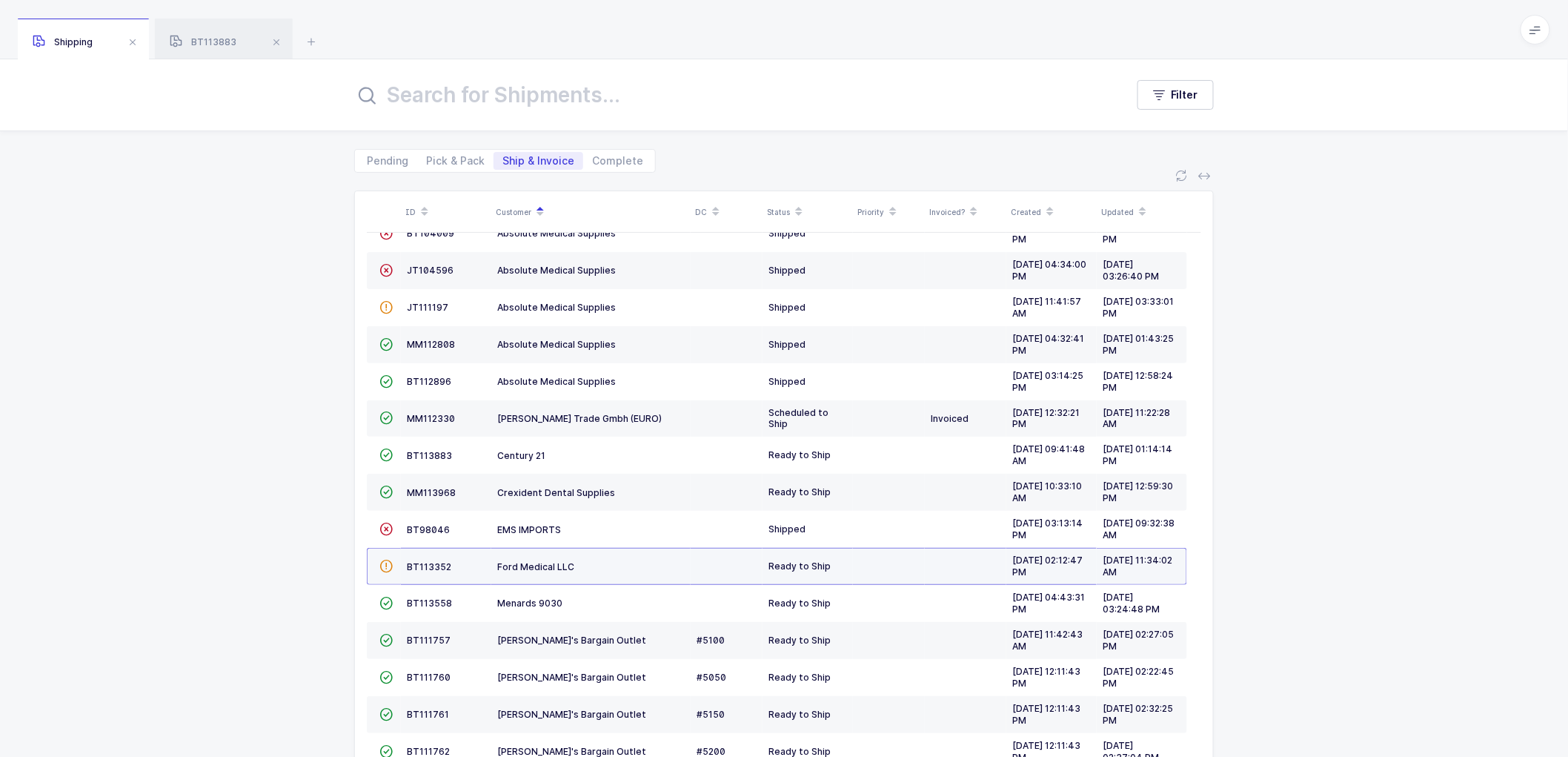
scroll to position [45, 0]
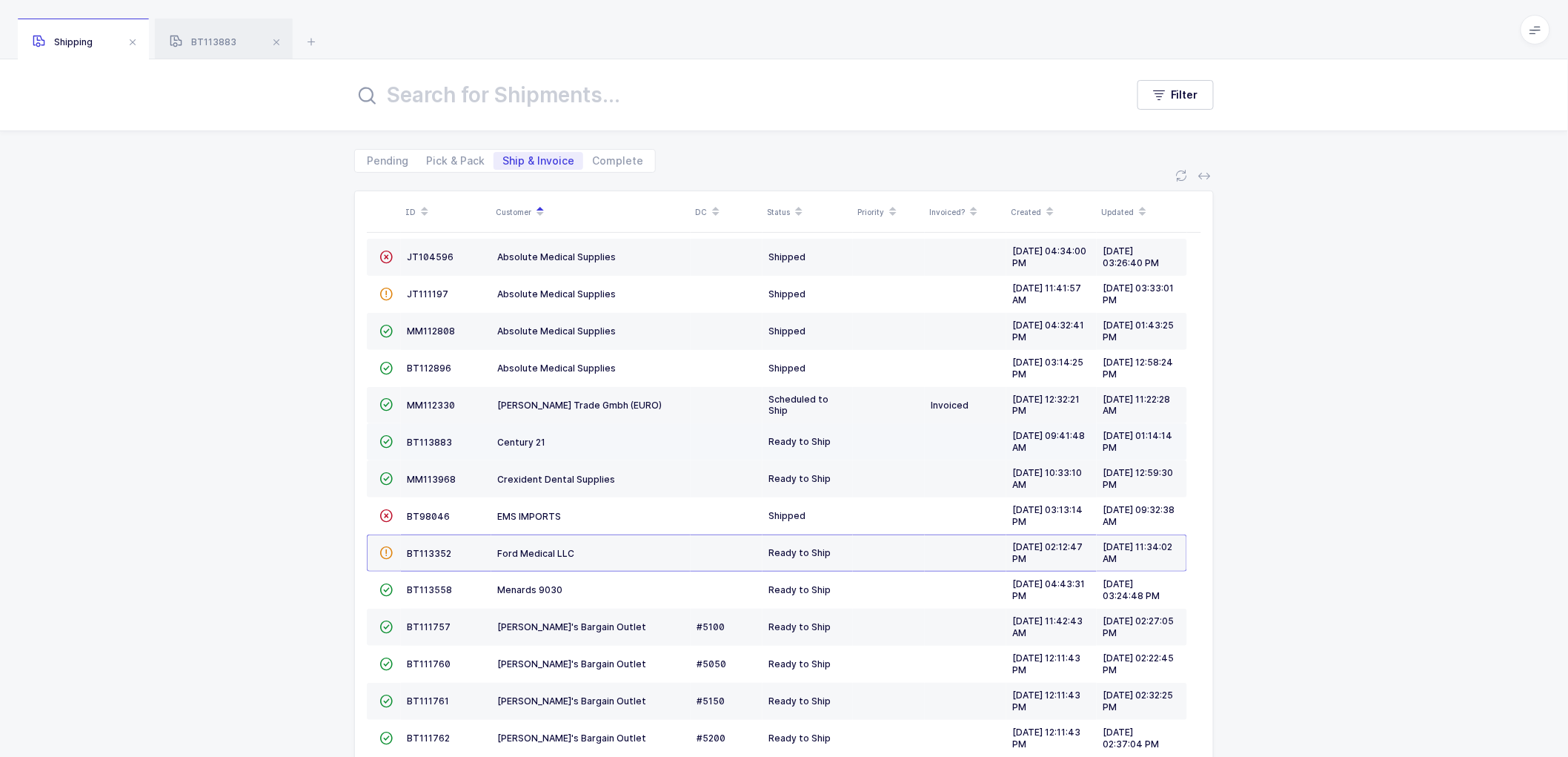
click at [423, 431] on td "BT113883" at bounding box center [446, 442] width 90 height 37
click at [425, 436] on span "BT113883" at bounding box center [429, 442] width 46 height 11
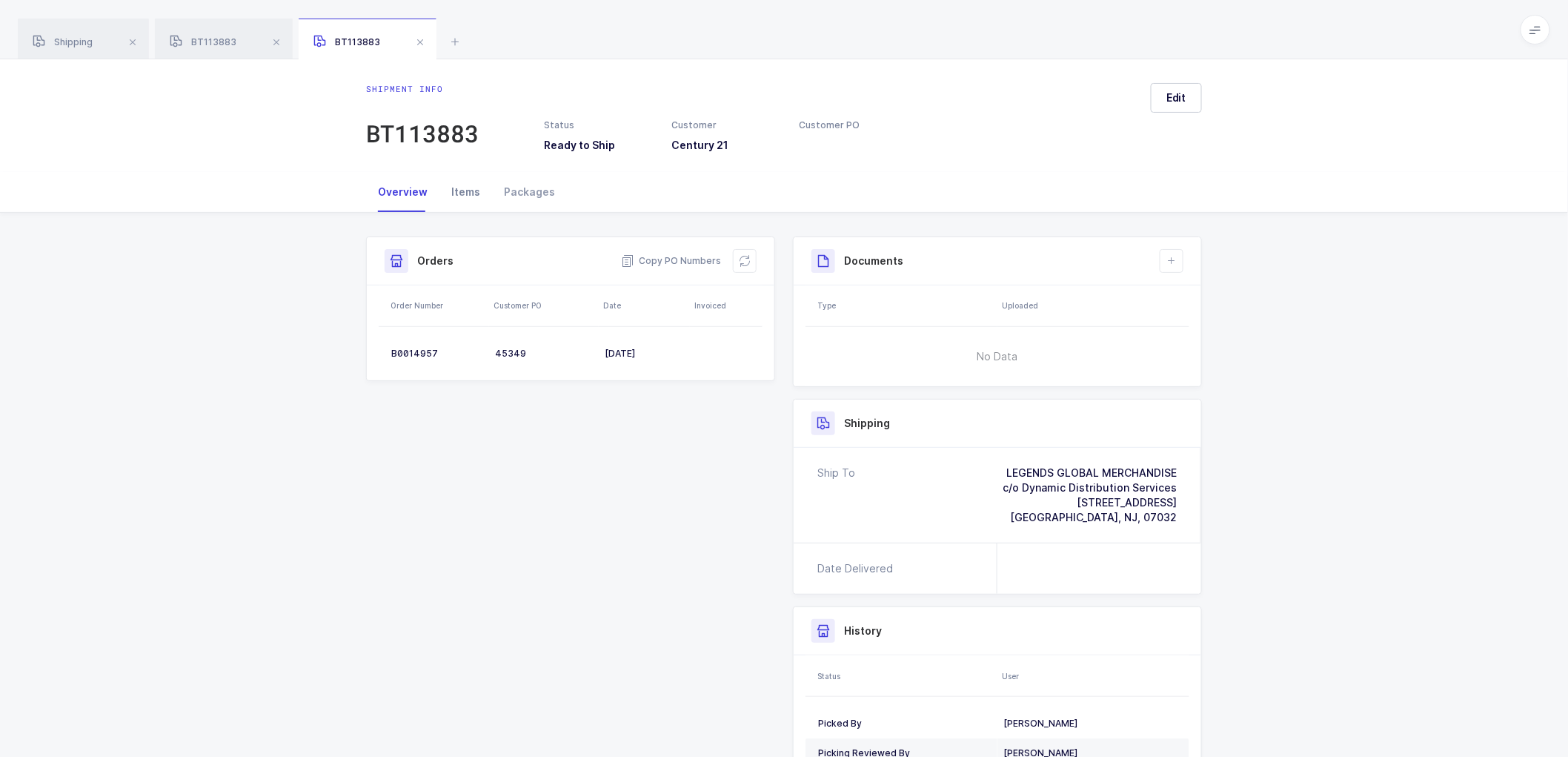
click at [466, 197] on div "Items" at bounding box center [465, 191] width 53 height 40
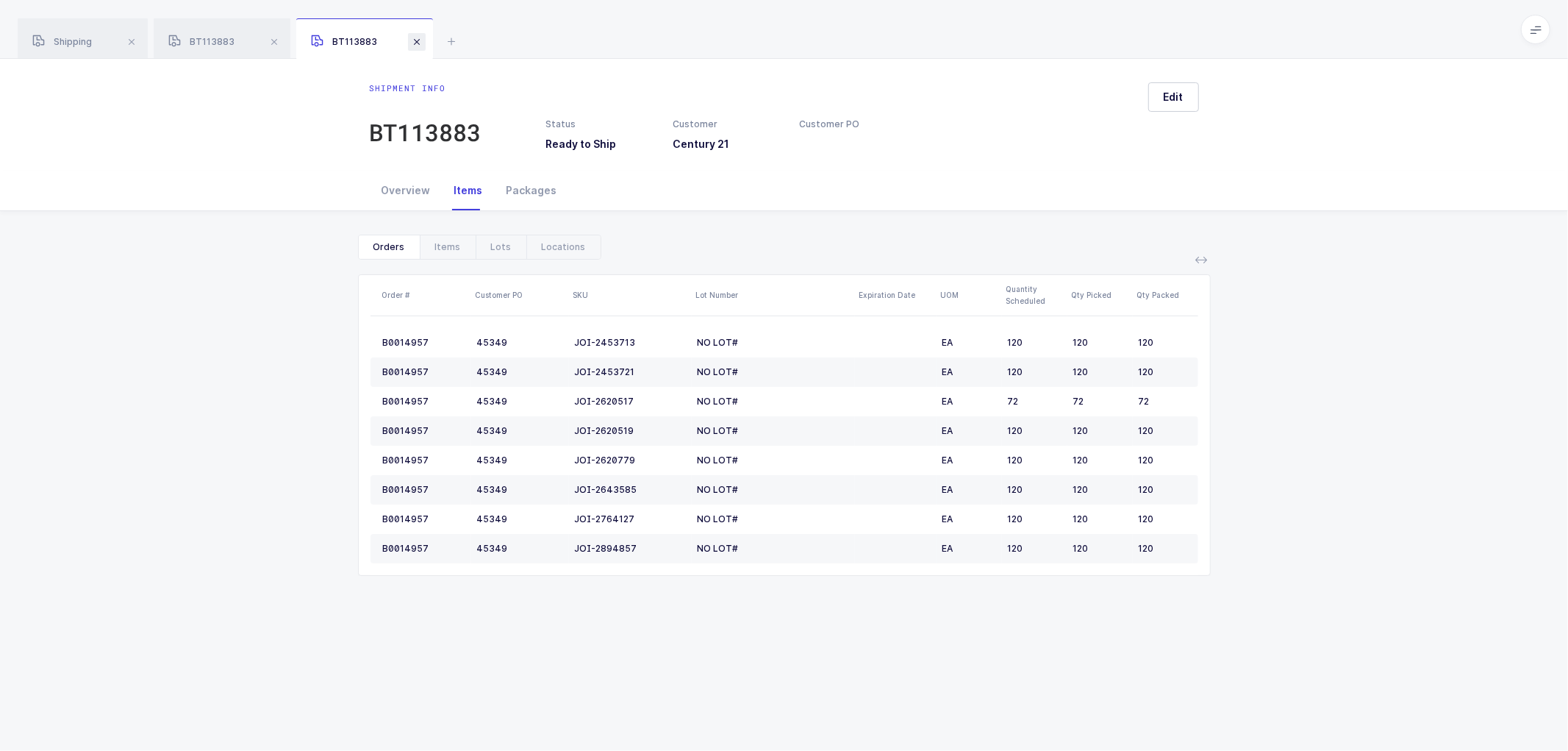
click at [417, 41] on span at bounding box center [417, 42] width 18 height 18
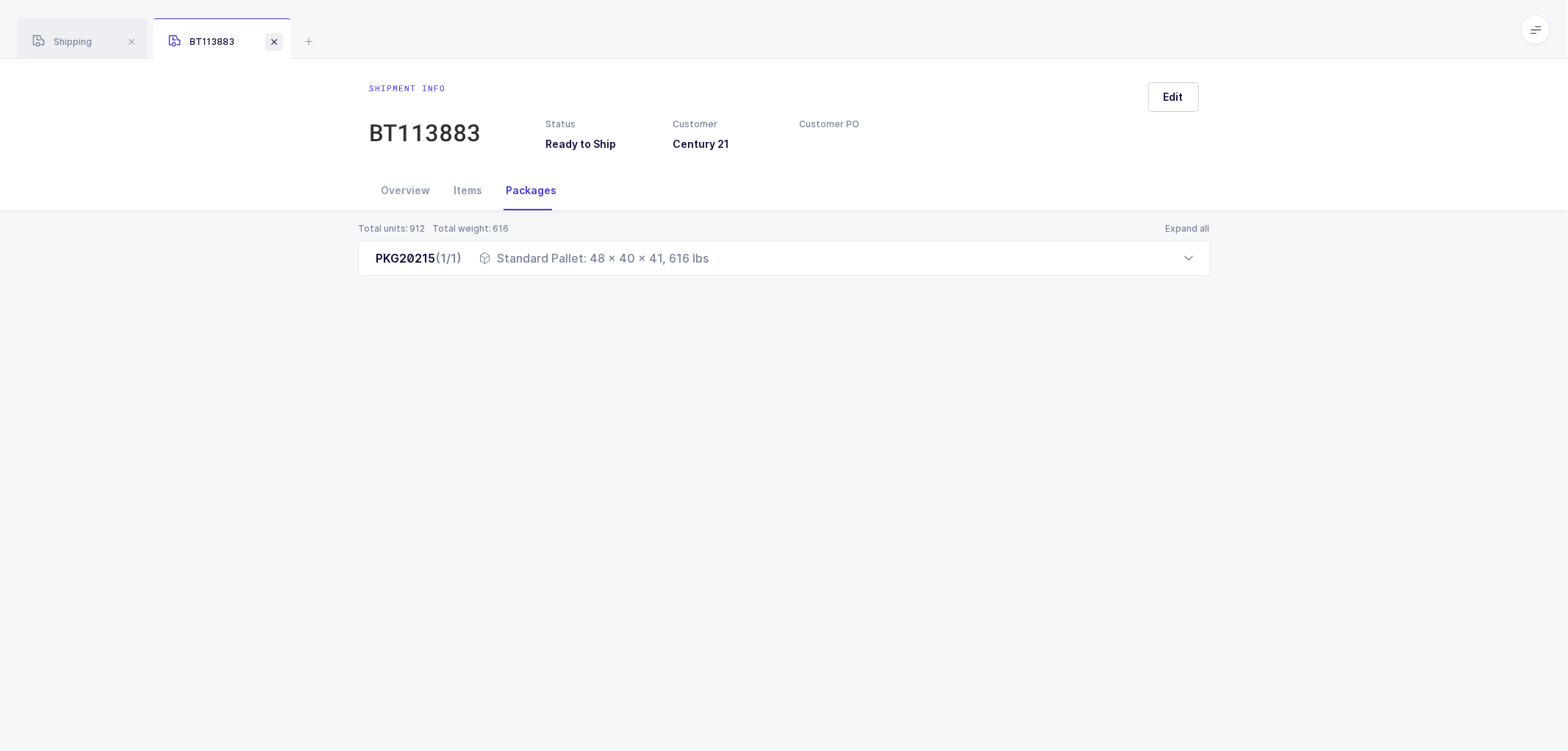
click at [273, 41] on span at bounding box center [274, 42] width 18 height 18
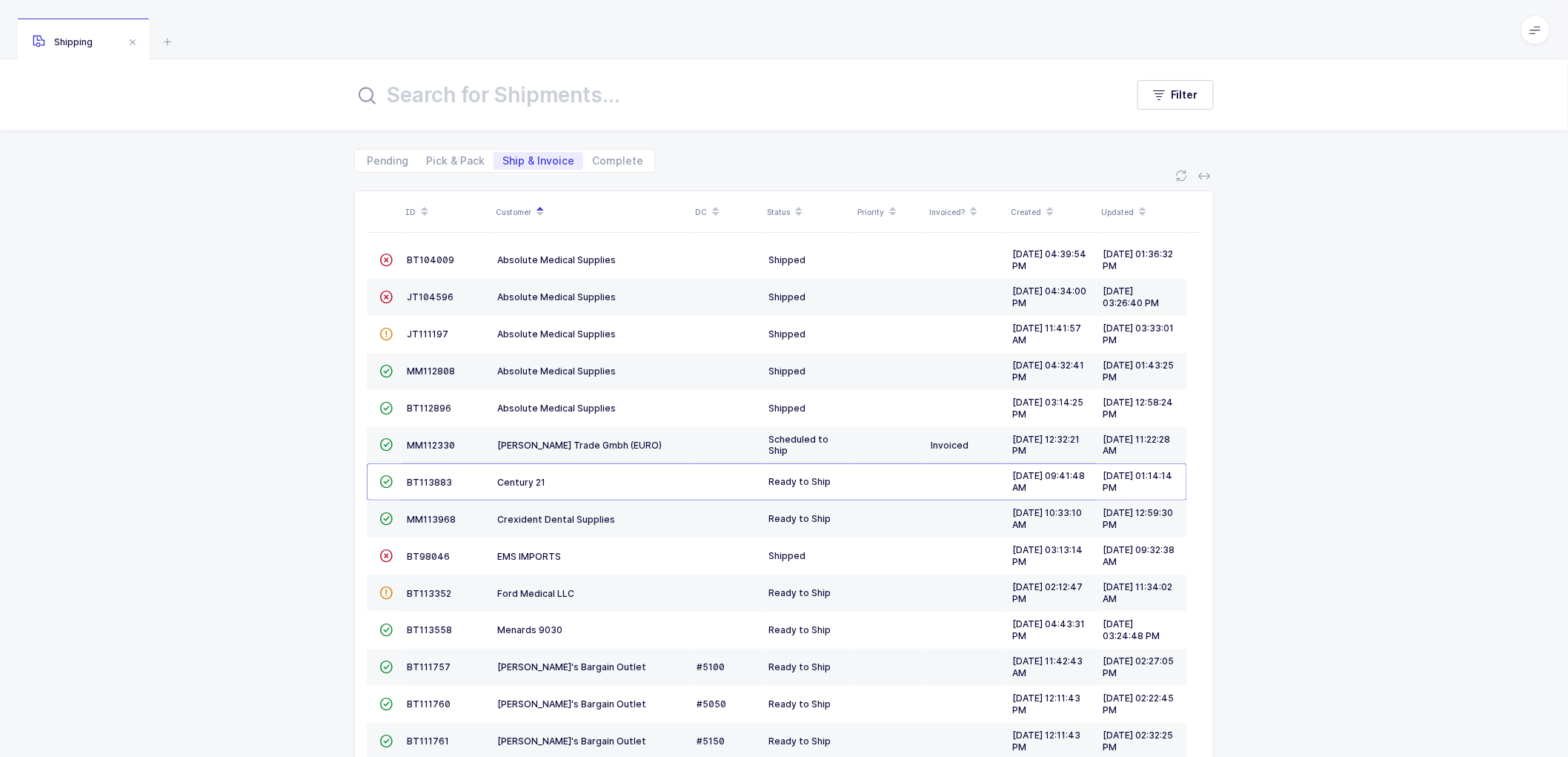
drag, startPoint x: 196, startPoint y: 249, endPoint x: 380, endPoint y: 280, distance: 186.6
click at [197, 249] on div "ID Customer DC Status Priority Invoiced? Created Updated  BT104009 Absolute Me…" at bounding box center [784, 511] width 1568 height 678
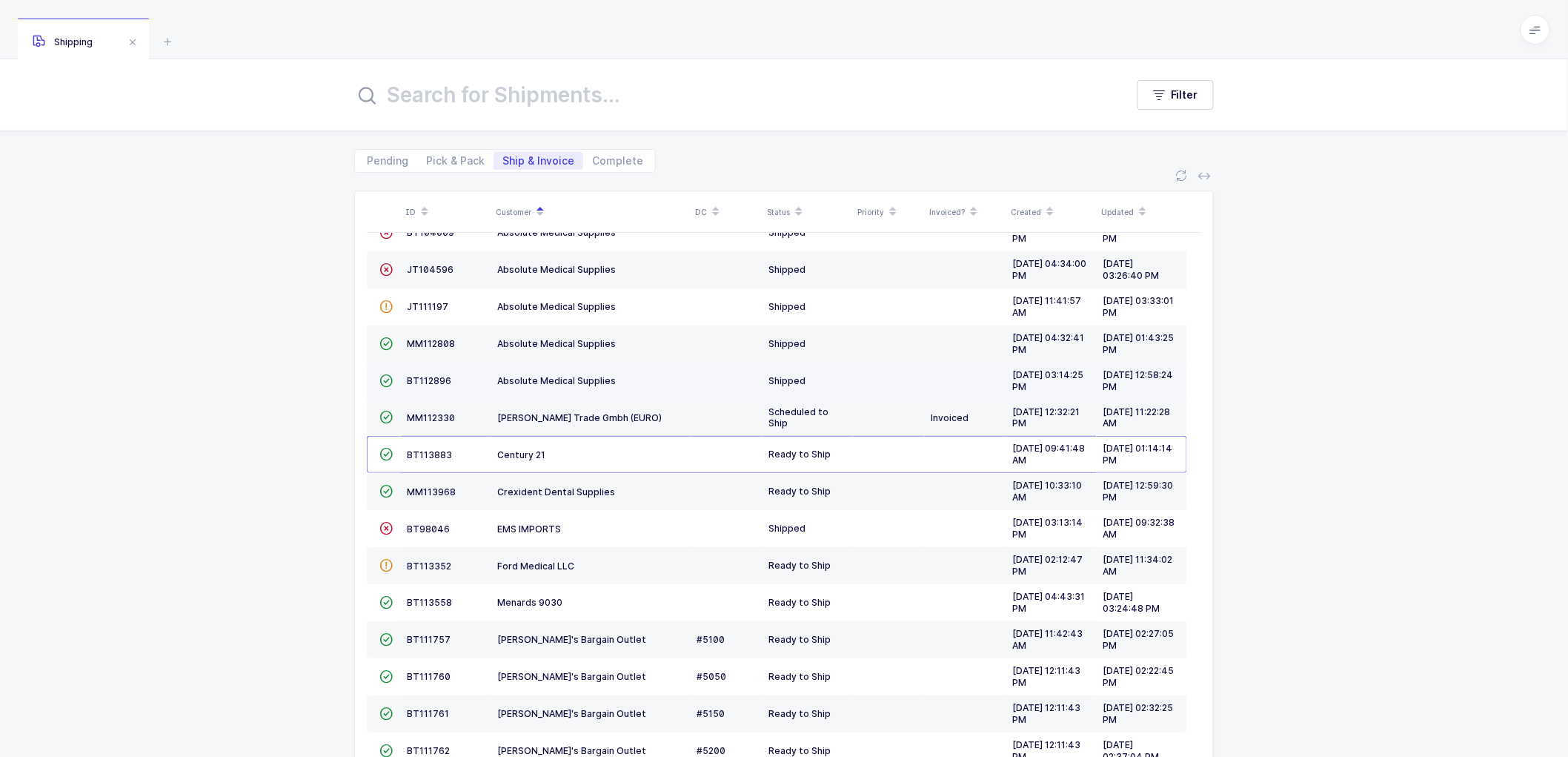
scroll to position [45, 0]
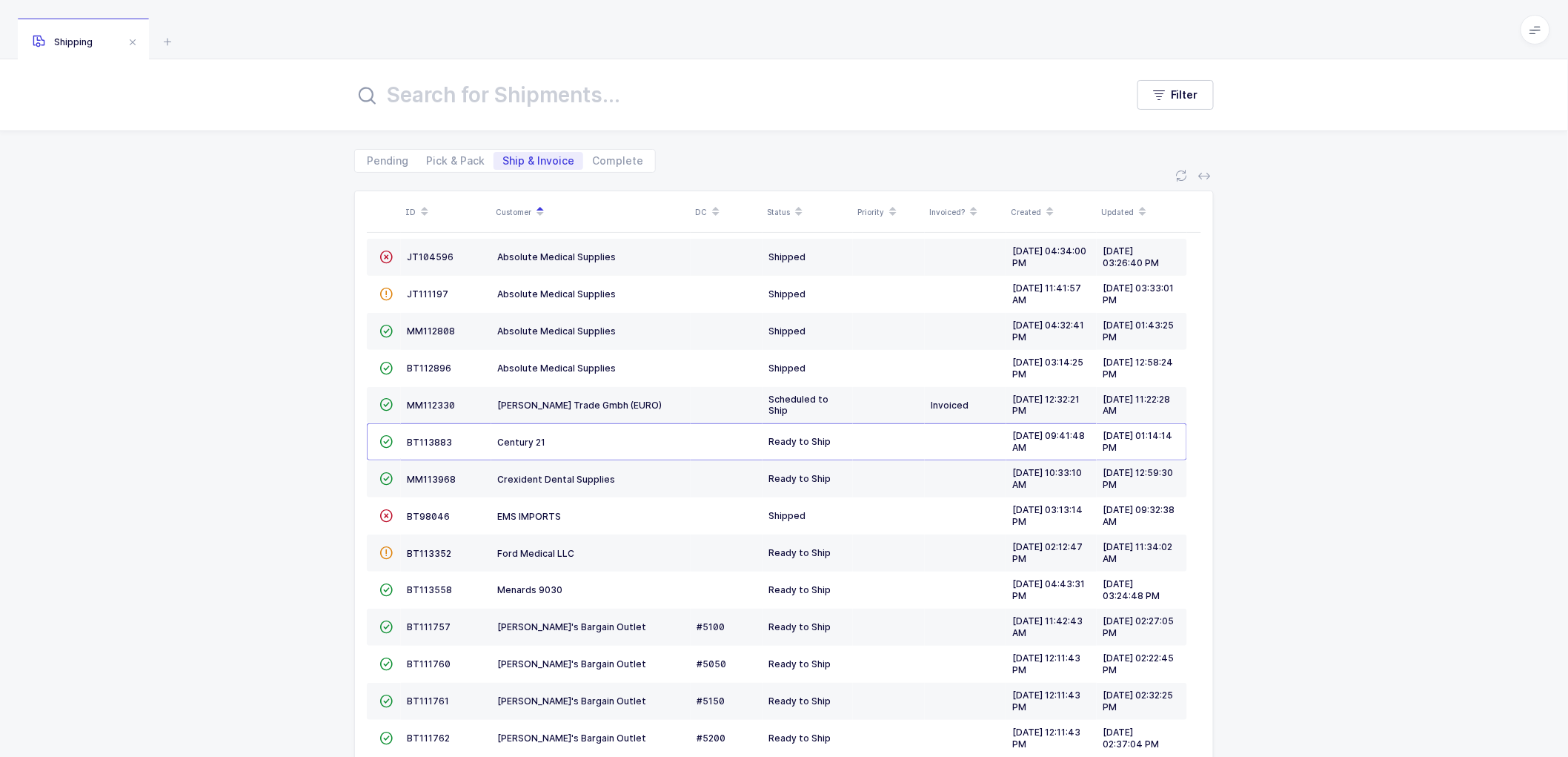
drag, startPoint x: 1408, startPoint y: 546, endPoint x: 1404, endPoint y: 560, distance: 14.6
click at [1406, 551] on div "ID Customer DC Status Priority Invoiced? Created Updated  BT104009 Absolute Me…" at bounding box center [784, 511] width 1568 height 678
click at [329, 430] on div "ID Customer DC Status Priority Invoiced? Created Updated  BT104009 Absolute Me…" at bounding box center [784, 511] width 1568 height 678
click at [332, 432] on div "ID Customer DC Status Priority Invoiced? Created Updated  BT104009 Absolute Me…" at bounding box center [784, 511] width 1568 height 678
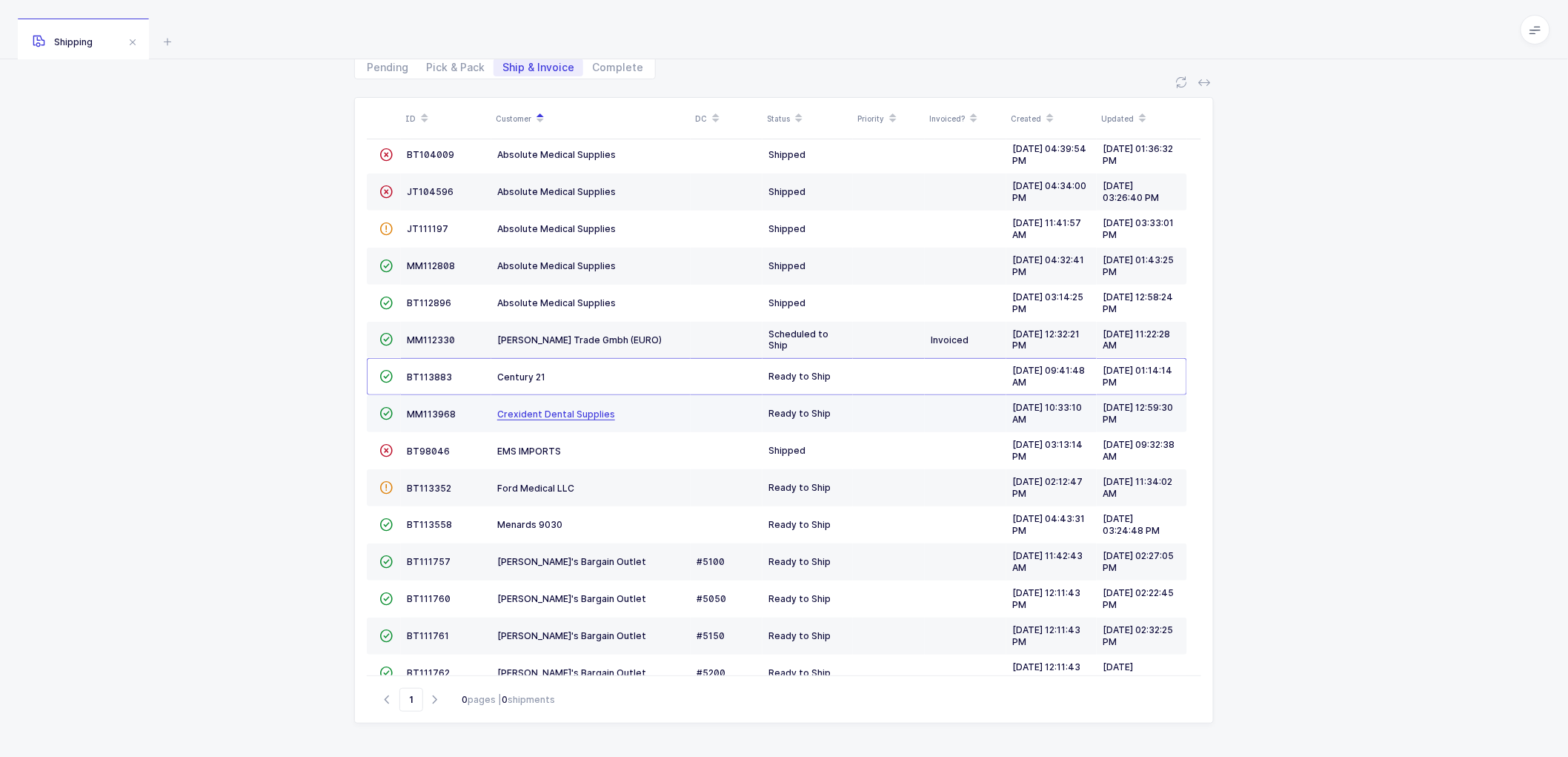
scroll to position [0, 0]
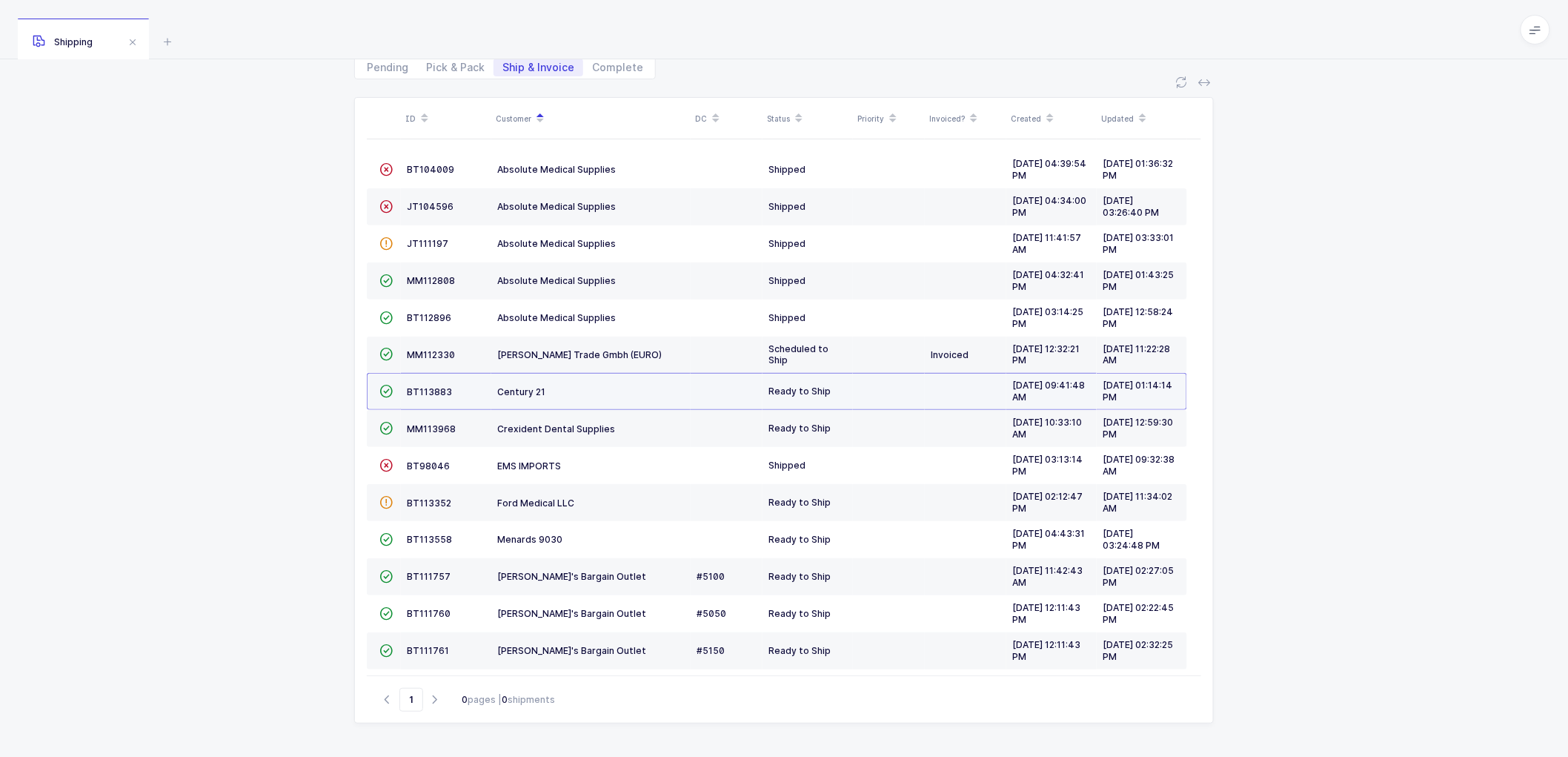
click at [430, 384] on td "BT113883" at bounding box center [446, 391] width 90 height 37
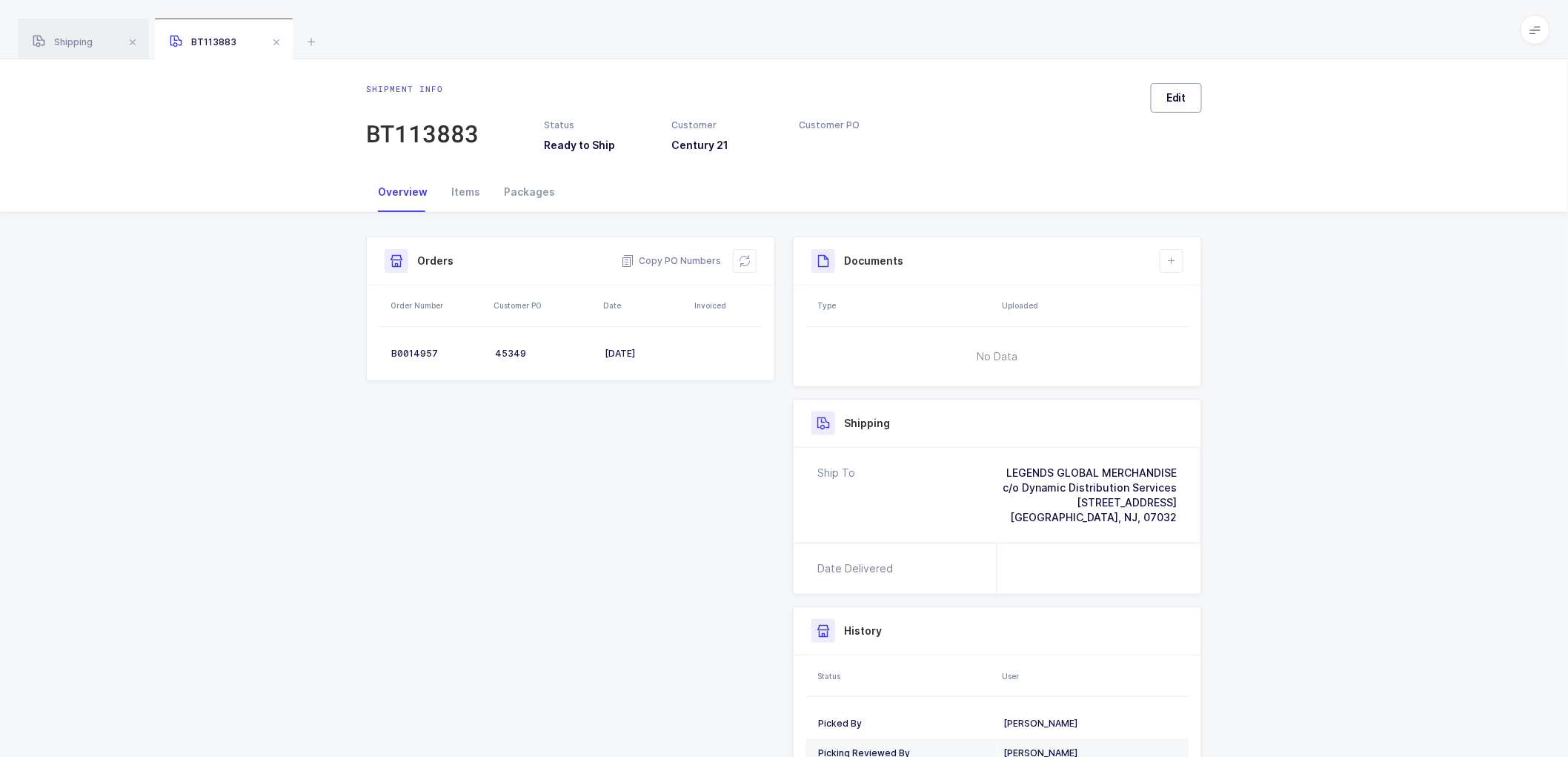
click at [1188, 93] on button "Edit" at bounding box center [1176, 97] width 51 height 29
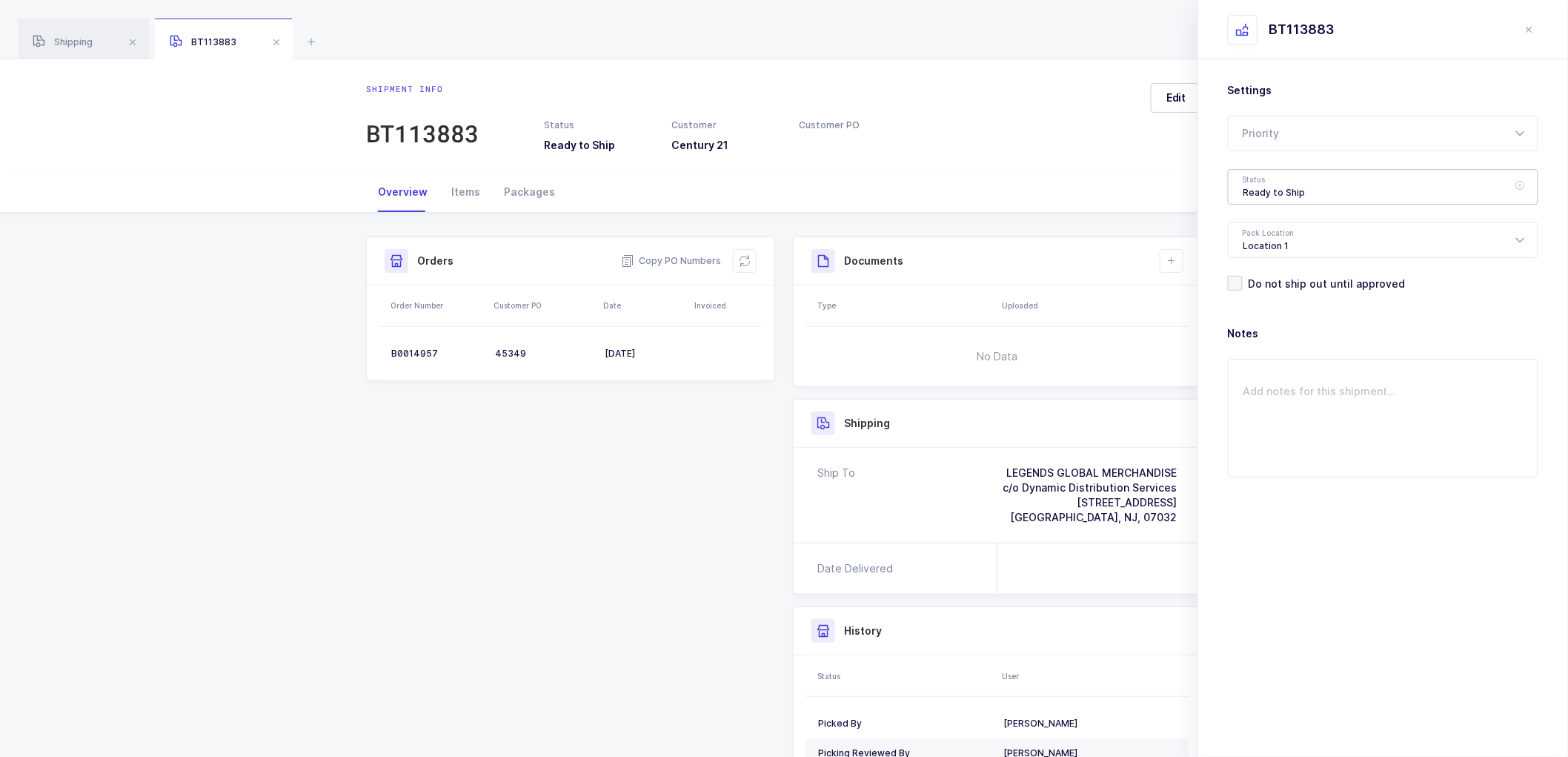
click at [1278, 189] on div "Ready to Ship" at bounding box center [1382, 187] width 310 height 36
click at [1279, 265] on li "Scheduled to Ship" at bounding box center [1390, 277] width 311 height 24
type input "Scheduled to Ship"
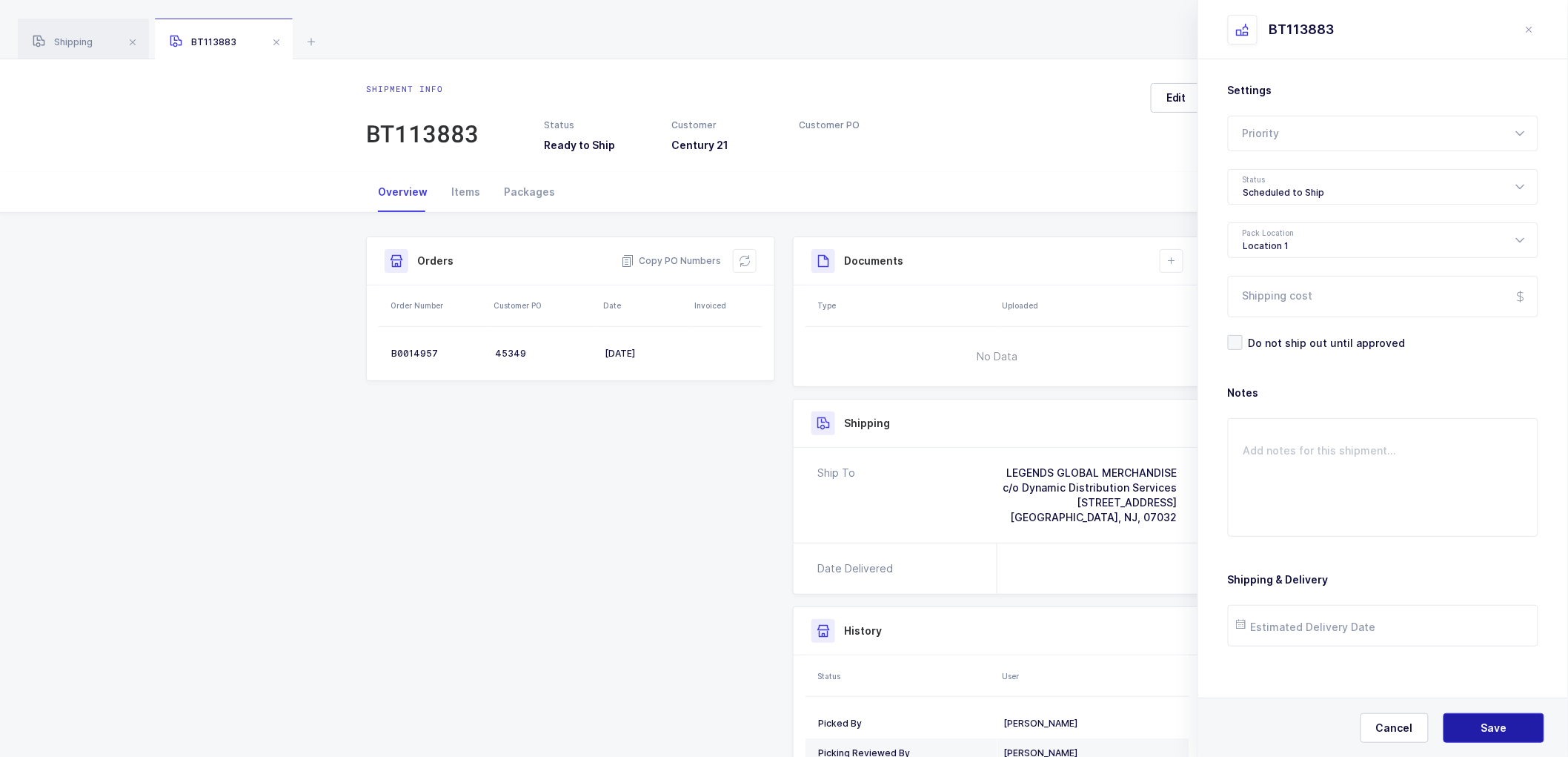
click at [1462, 723] on button "Save" at bounding box center [1493, 728] width 101 height 29
click at [1534, 24] on icon "close drawer" at bounding box center [1529, 29] width 12 height 12
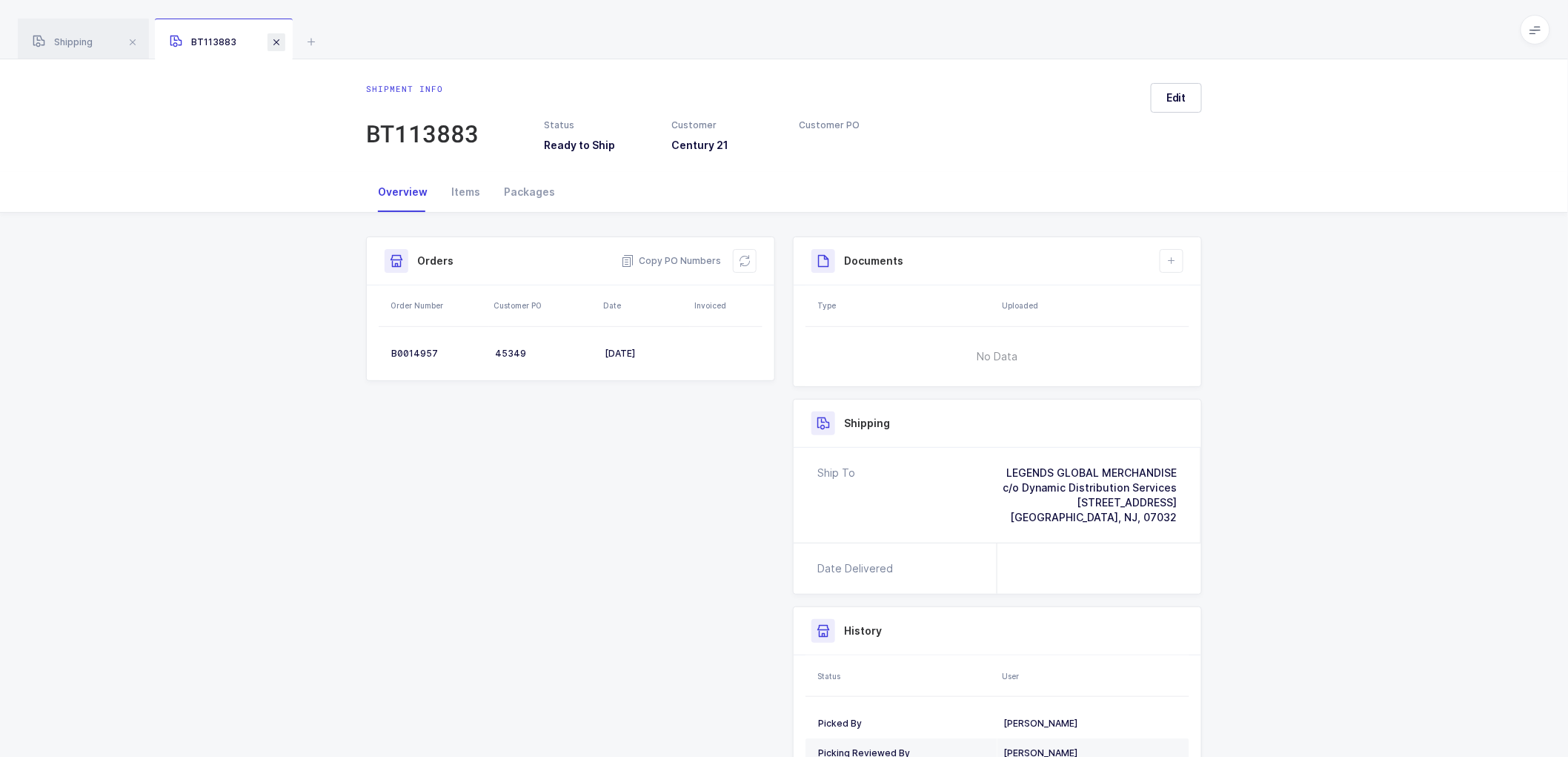
click at [273, 36] on span at bounding box center [276, 42] width 18 height 18
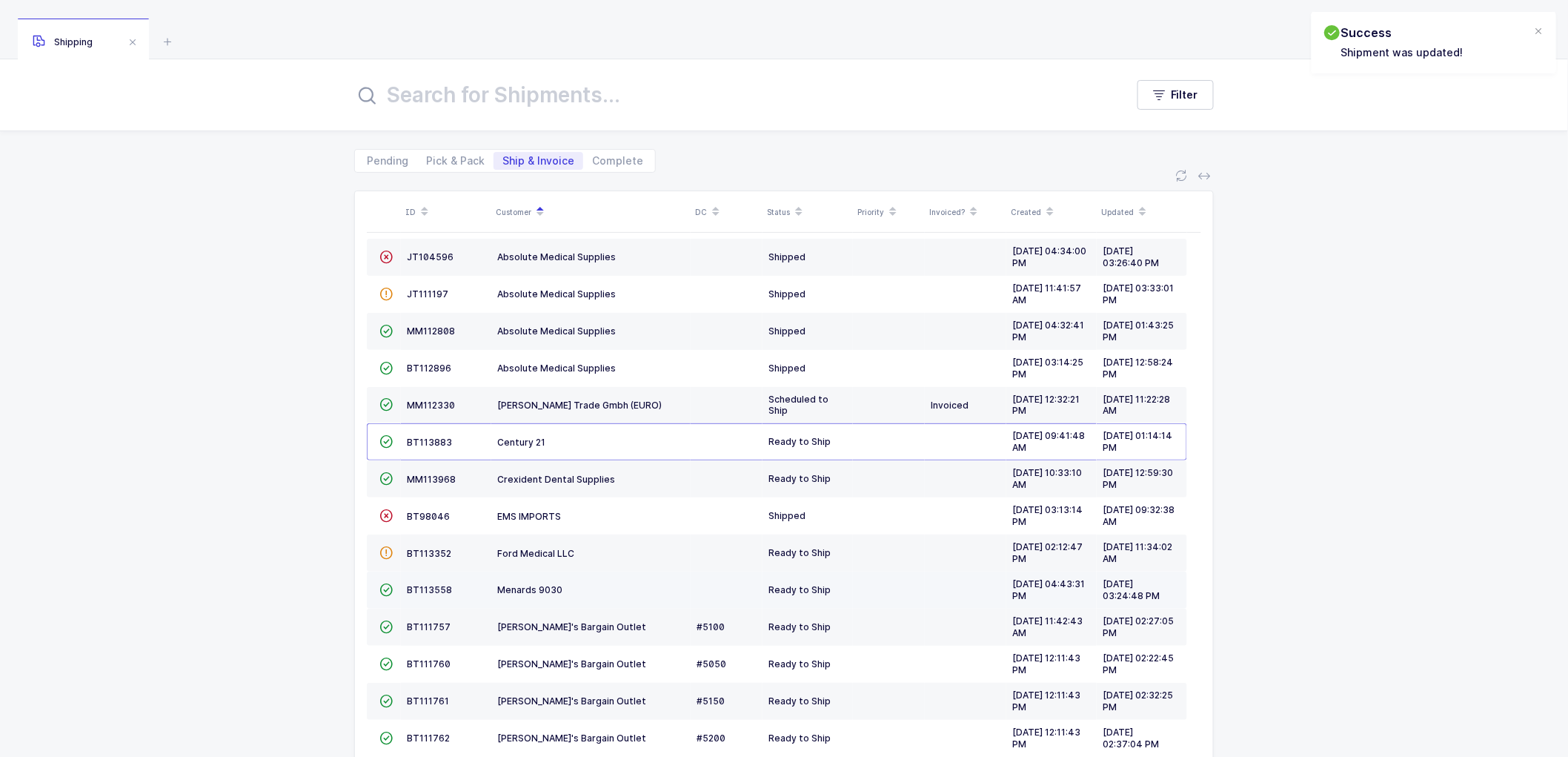
scroll to position [82, 0]
